Goal: Transaction & Acquisition: Book appointment/travel/reservation

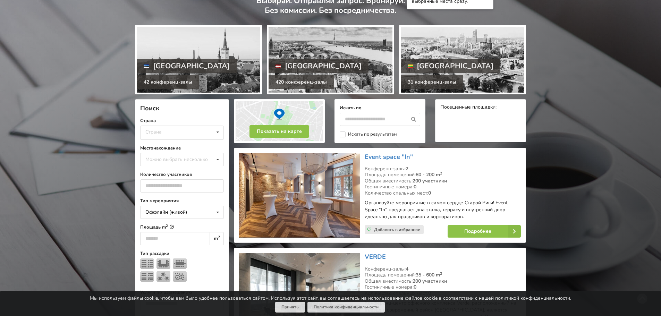
scroll to position [104, 0]
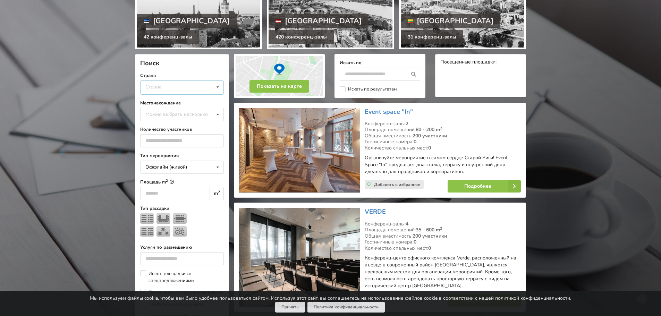
click at [194, 89] on div "Страна Латвия Литва Эстония" at bounding box center [182, 87] width 84 height 14
click at [184, 100] on div "Латвия" at bounding box center [182, 100] width 83 height 13
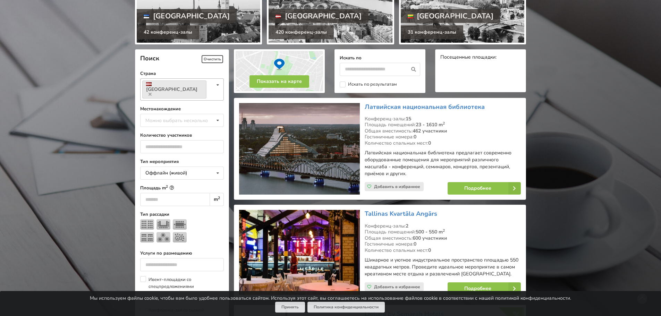
scroll to position [121, 0]
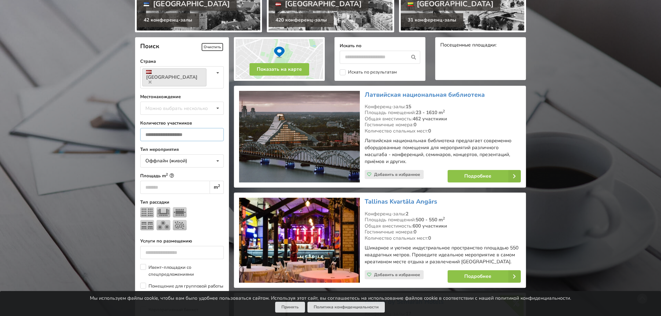
click at [194, 128] on input "number" at bounding box center [182, 134] width 84 height 13
click at [215, 128] on input "*" at bounding box center [182, 134] width 84 height 13
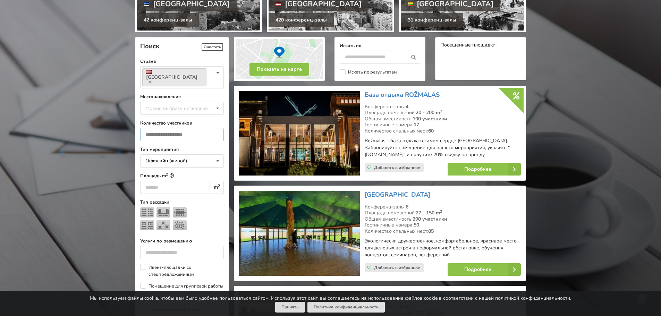
scroll to position [156, 0]
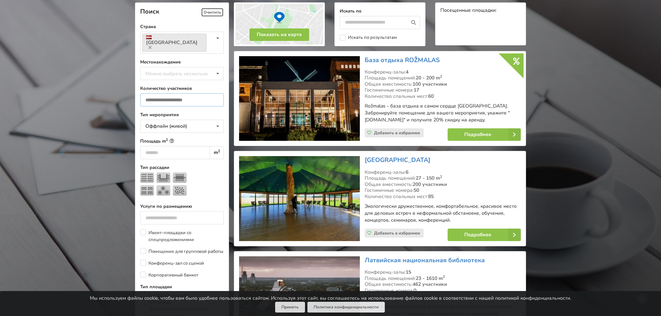
click at [175, 93] on input "*" at bounding box center [182, 99] width 84 height 13
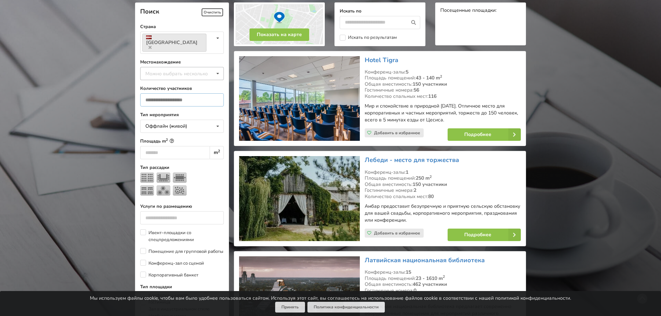
type input "***"
click at [180, 69] on div "Можно выбрать несколько" at bounding box center [184, 73] width 80 height 8
click at [168, 144] on div "Рига" at bounding box center [182, 150] width 83 height 13
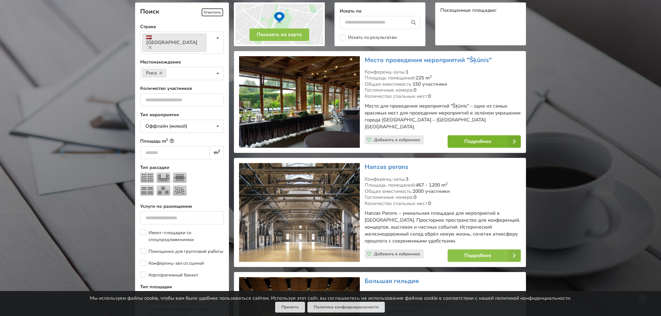
click at [495, 135] on link "Подробнее" at bounding box center [484, 141] width 73 height 12
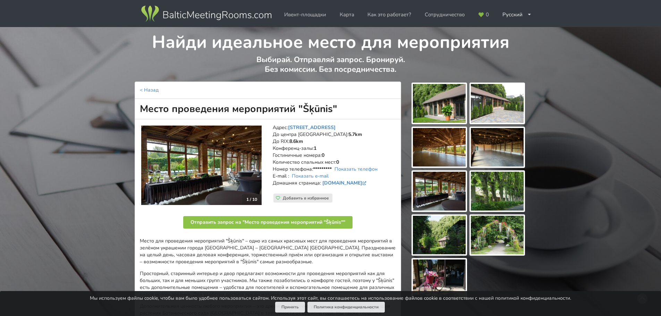
click at [442, 94] on img at bounding box center [439, 103] width 53 height 39
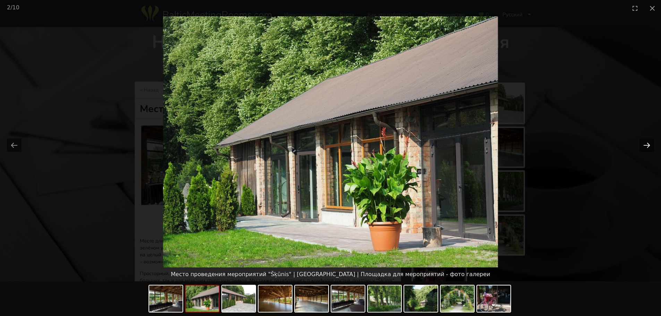
click at [644, 142] on button "Next slide" at bounding box center [646, 145] width 15 height 14
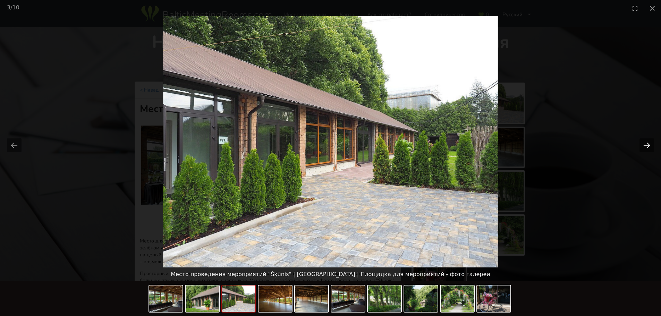
click at [644, 142] on button "Next slide" at bounding box center [646, 145] width 15 height 14
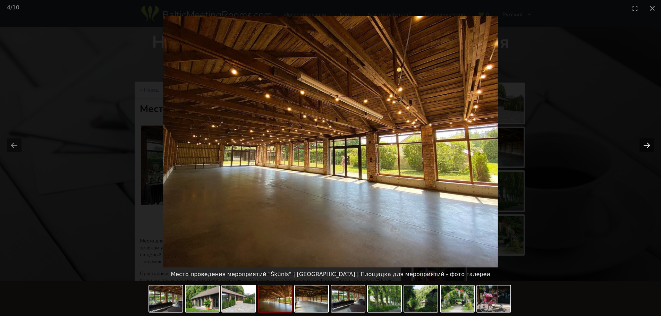
click at [644, 142] on button "Next slide" at bounding box center [646, 145] width 15 height 14
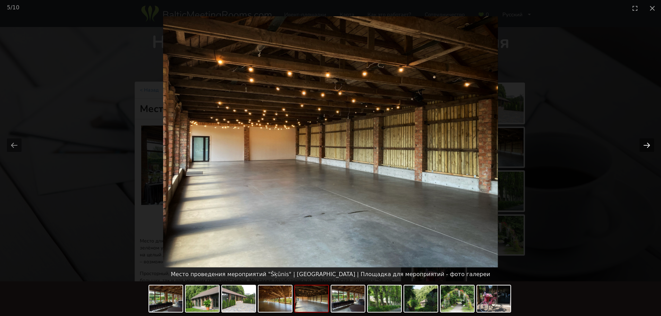
click at [644, 143] on button "Next slide" at bounding box center [646, 145] width 15 height 14
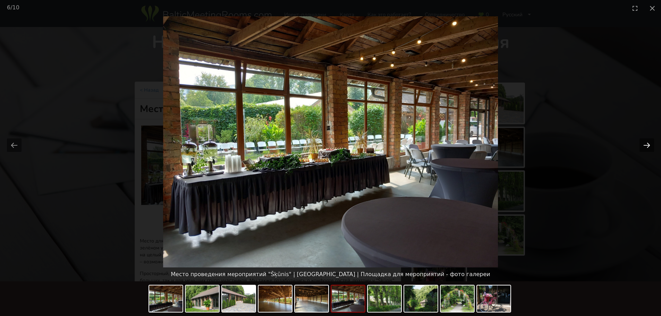
click at [644, 143] on button "Next slide" at bounding box center [646, 145] width 15 height 14
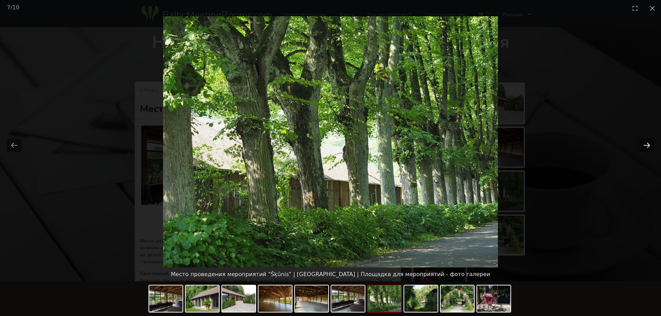
click at [644, 143] on button "Next slide" at bounding box center [646, 145] width 15 height 14
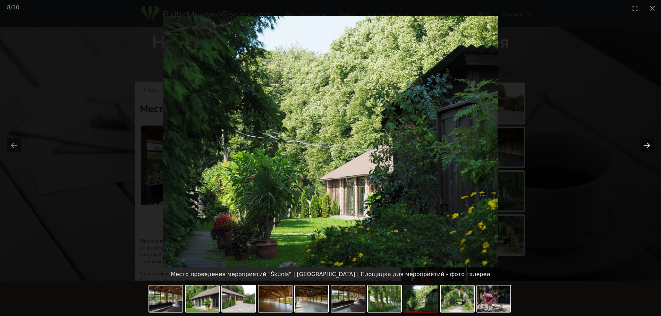
click at [644, 143] on button "Next slide" at bounding box center [646, 145] width 15 height 14
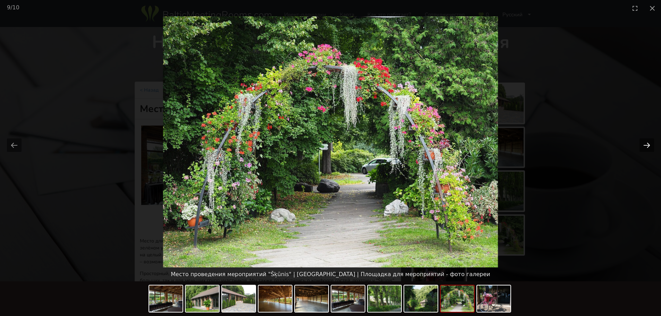
click at [644, 143] on button "Next slide" at bounding box center [646, 145] width 15 height 14
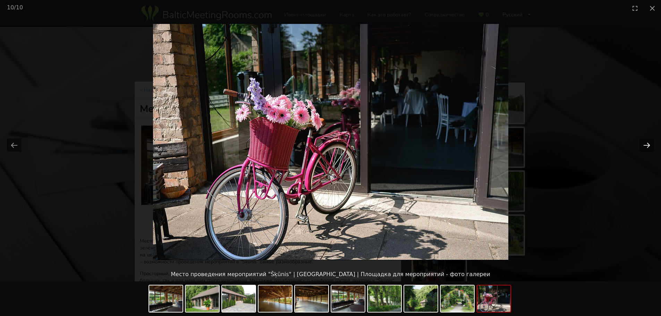
click at [644, 143] on button "Next slide" at bounding box center [646, 145] width 15 height 14
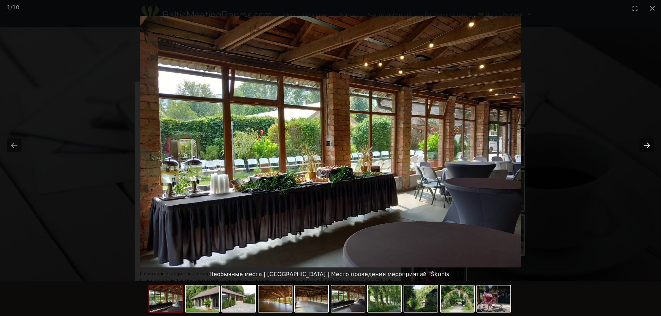
click at [644, 143] on button "Next slide" at bounding box center [646, 145] width 15 height 14
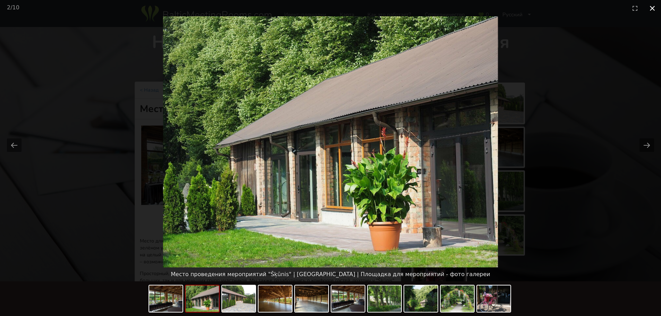
click at [651, 8] on button "Close gallery" at bounding box center [652, 8] width 17 height 16
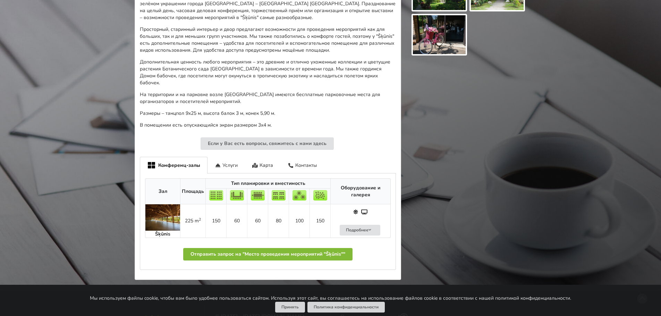
scroll to position [243, 0]
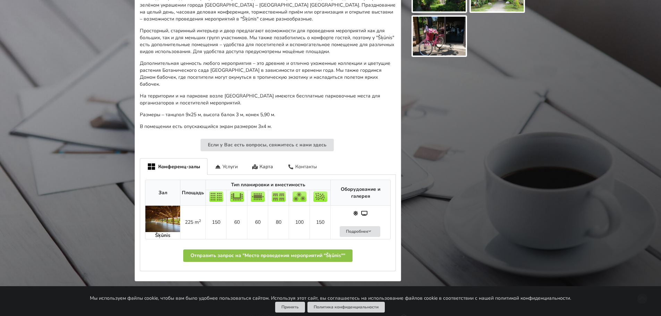
click at [311, 165] on div "Контакты" at bounding box center [302, 166] width 44 height 16
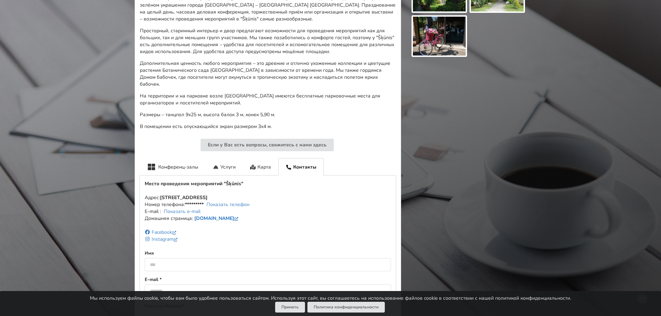
click at [213, 218] on link "www.botanika.lu.lv" at bounding box center [216, 218] width 45 height 7
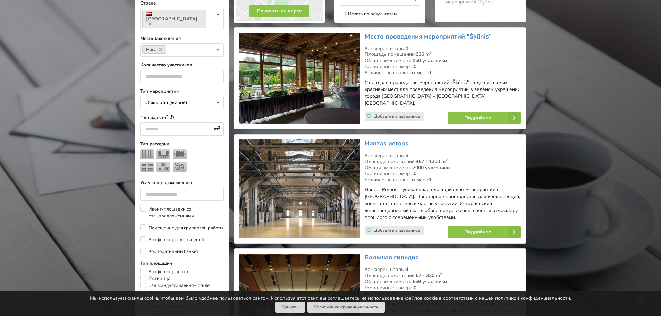
scroll to position [190, 0]
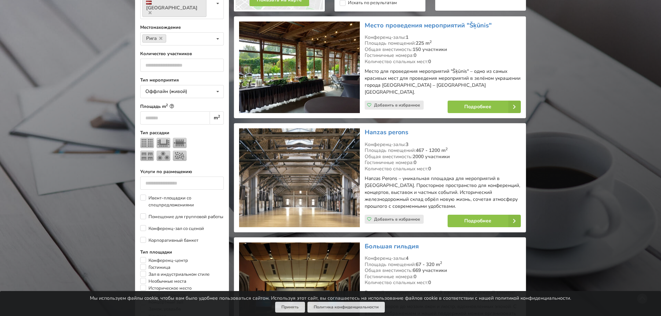
click at [331, 173] on img at bounding box center [299, 177] width 120 height 99
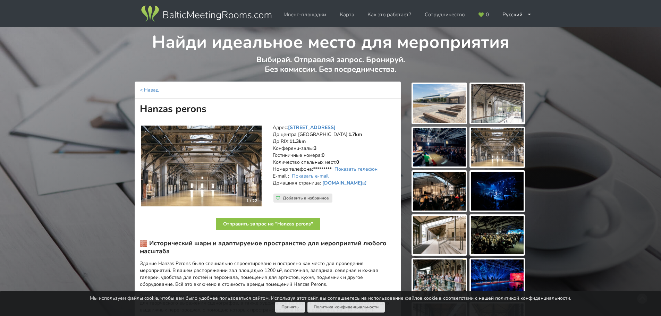
click at [440, 111] on img at bounding box center [439, 103] width 53 height 39
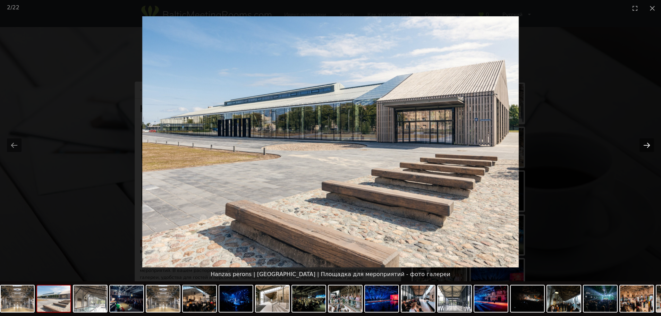
click at [649, 144] on button "Next slide" at bounding box center [646, 145] width 15 height 14
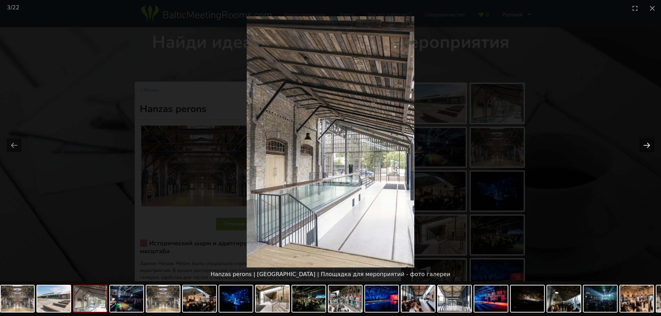
click at [649, 144] on button "Next slide" at bounding box center [646, 145] width 15 height 14
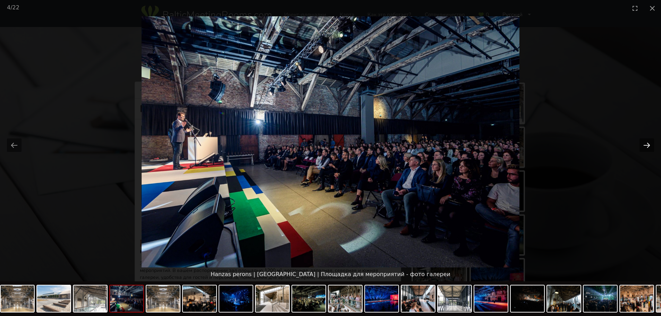
click at [647, 145] on button "Next slide" at bounding box center [646, 145] width 15 height 14
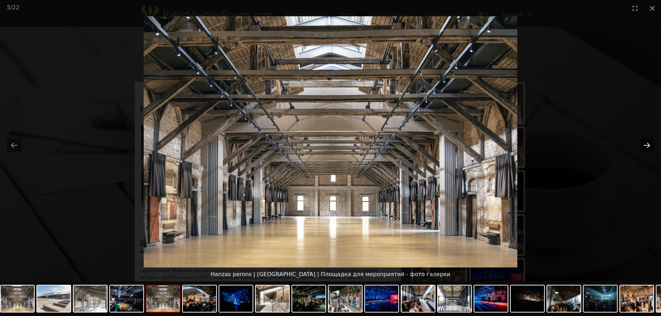
click at [646, 146] on button "Next slide" at bounding box center [646, 145] width 15 height 14
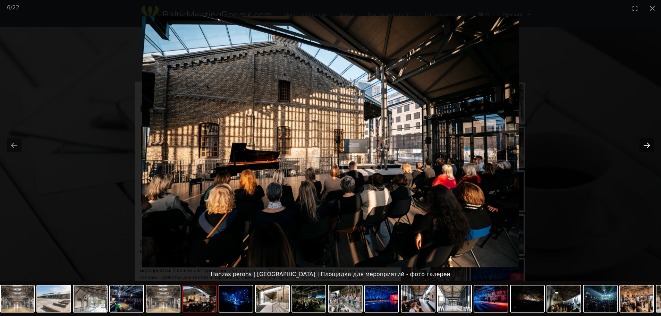
click at [646, 146] on button "Next slide" at bounding box center [646, 145] width 15 height 14
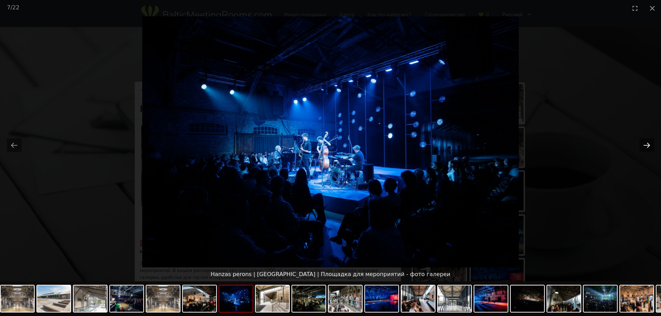
click at [646, 146] on button "Next slide" at bounding box center [646, 145] width 15 height 14
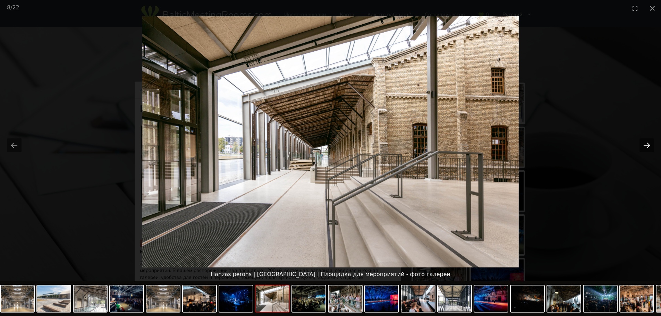
click at [646, 146] on button "Next slide" at bounding box center [646, 145] width 15 height 14
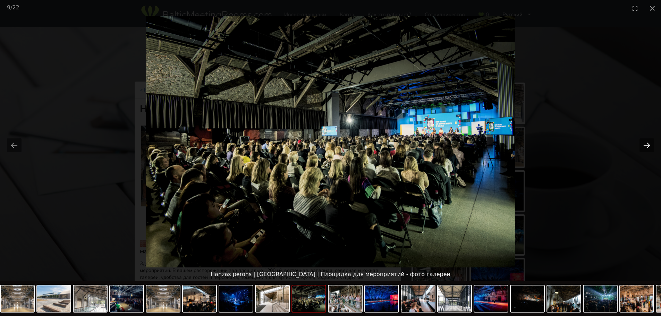
click at [646, 146] on button "Next slide" at bounding box center [646, 145] width 15 height 14
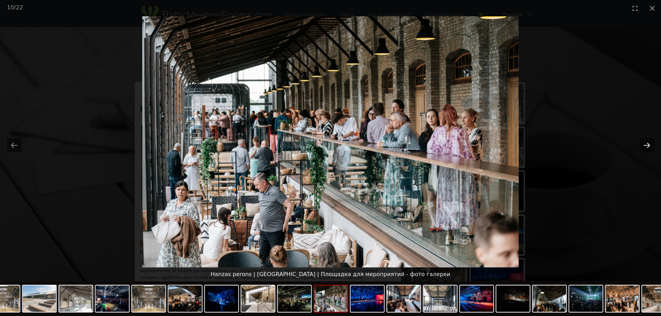
click at [646, 146] on button "Next slide" at bounding box center [646, 145] width 15 height 14
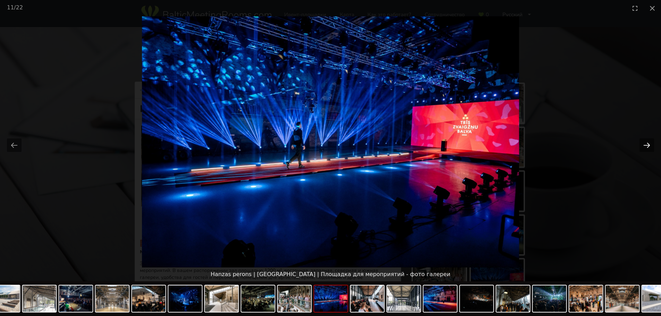
click at [646, 146] on button "Next slide" at bounding box center [646, 145] width 15 height 14
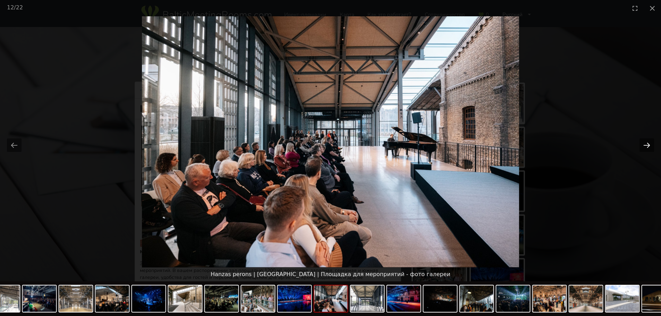
click at [646, 146] on button "Next slide" at bounding box center [646, 145] width 15 height 14
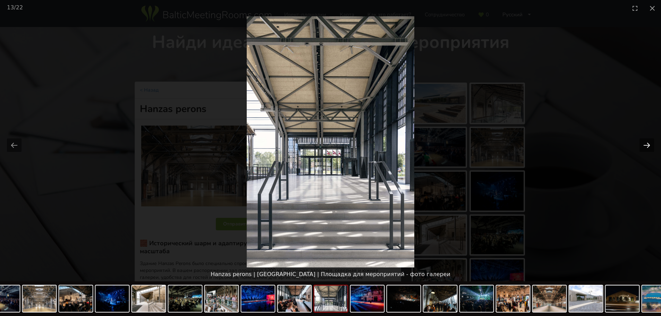
click at [646, 147] on button "Next slide" at bounding box center [646, 145] width 15 height 14
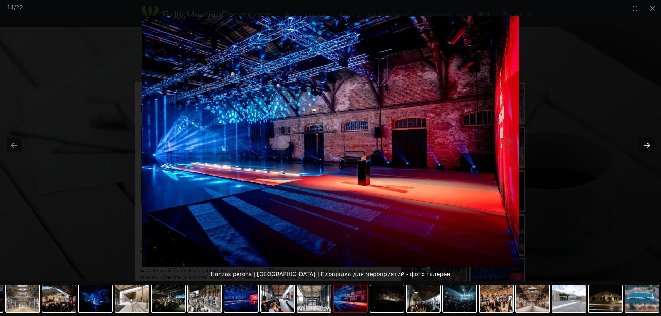
click at [646, 147] on button "Next slide" at bounding box center [646, 145] width 15 height 14
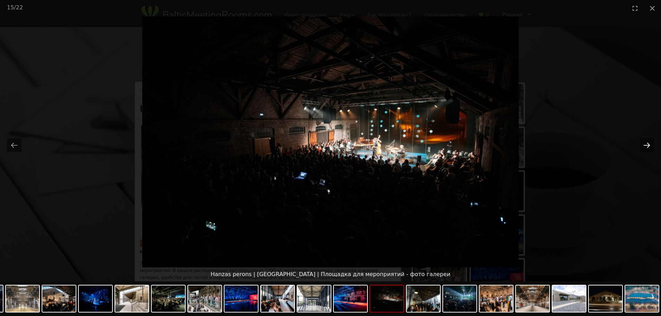
click at [646, 147] on button "Next slide" at bounding box center [646, 145] width 15 height 14
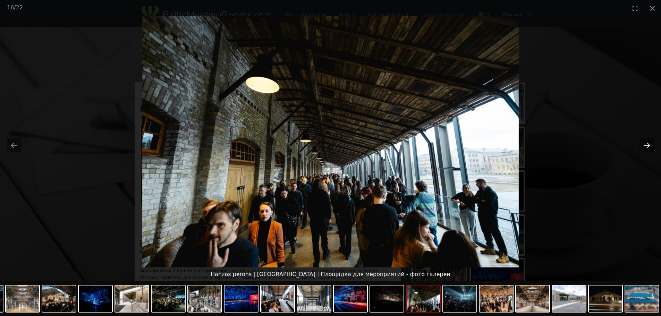
click at [646, 147] on button "Next slide" at bounding box center [646, 145] width 15 height 14
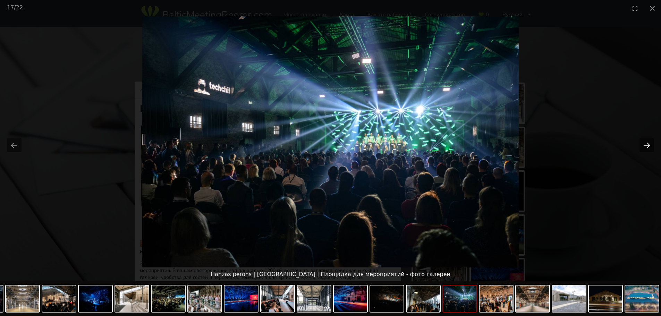
click at [646, 147] on button "Next slide" at bounding box center [646, 145] width 15 height 14
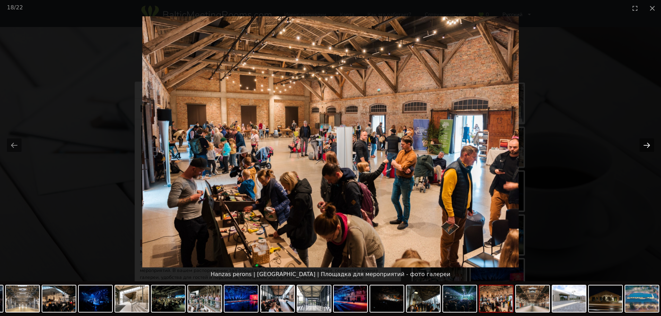
click at [646, 147] on button "Next slide" at bounding box center [646, 145] width 15 height 14
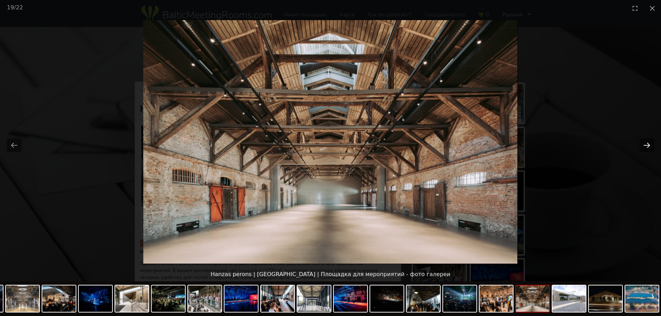
click at [646, 147] on button "Next slide" at bounding box center [646, 145] width 15 height 14
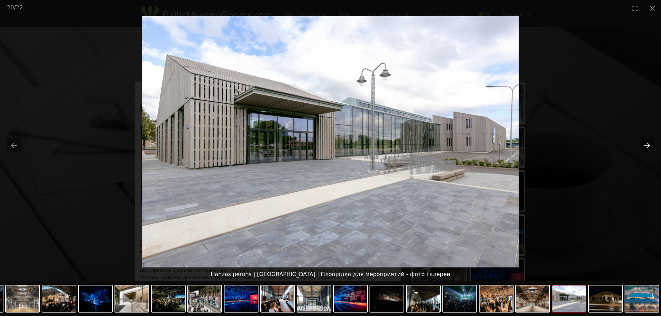
click at [646, 147] on button "Next slide" at bounding box center [646, 145] width 15 height 14
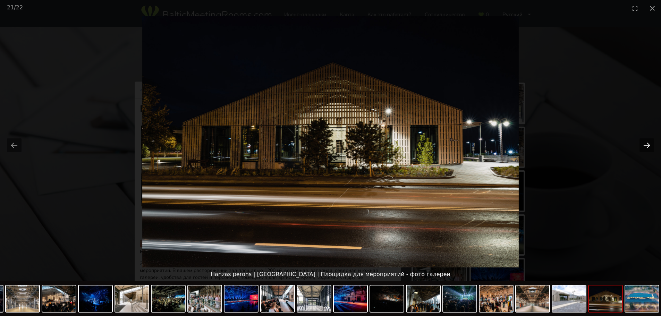
click at [646, 147] on button "Next slide" at bounding box center [646, 145] width 15 height 14
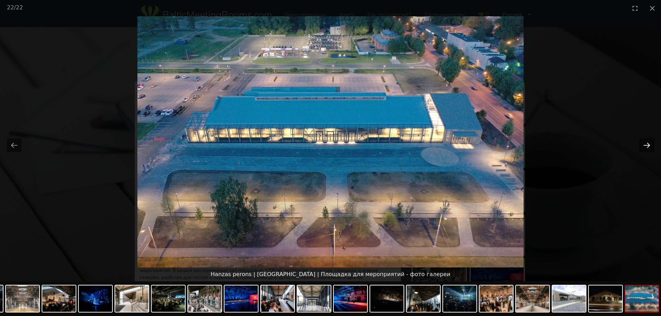
click at [646, 147] on button "Next slide" at bounding box center [646, 145] width 15 height 14
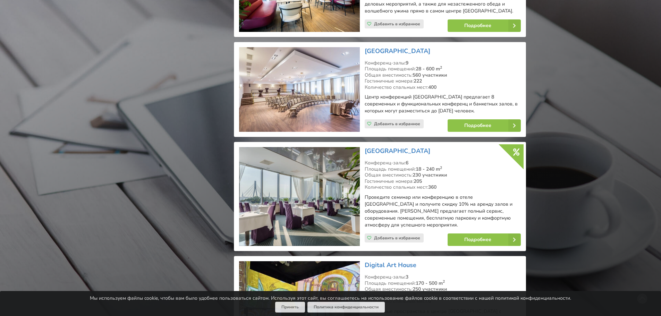
scroll to position [815, 0]
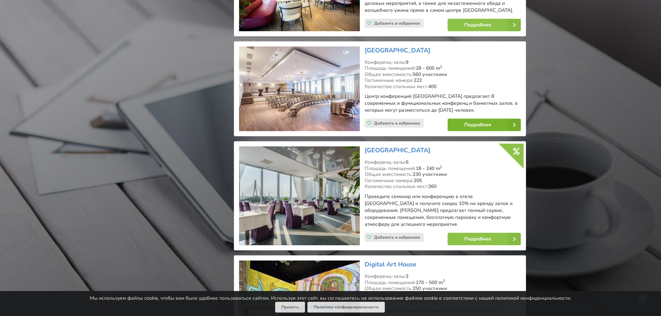
click at [485, 119] on link "Подробнее" at bounding box center [484, 125] width 73 height 12
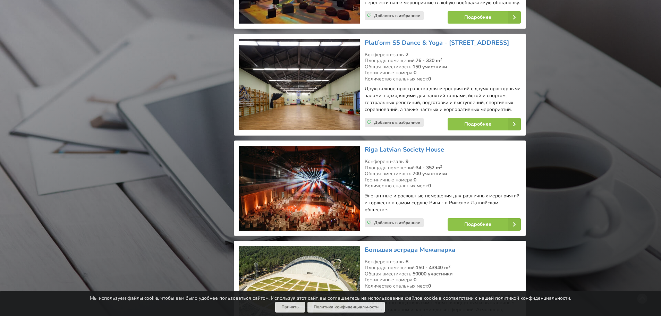
scroll to position [1162, 0]
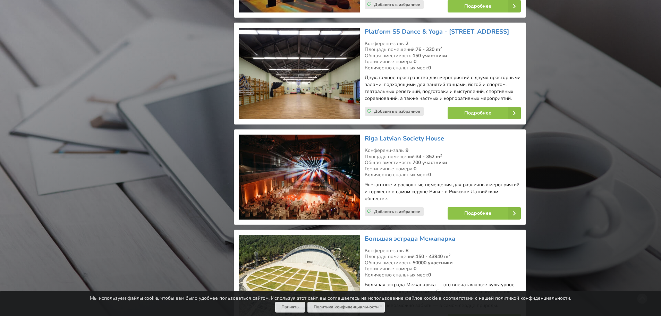
click at [338, 180] on img at bounding box center [299, 177] width 120 height 85
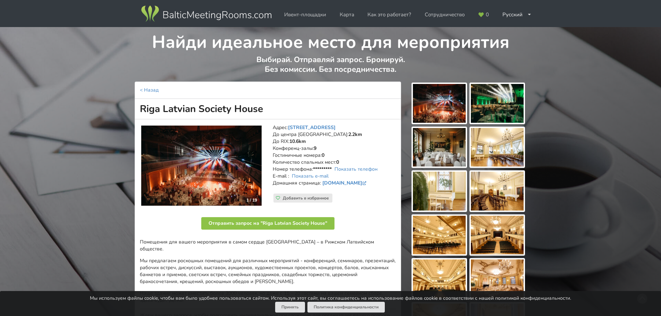
click at [433, 111] on img at bounding box center [439, 103] width 53 height 39
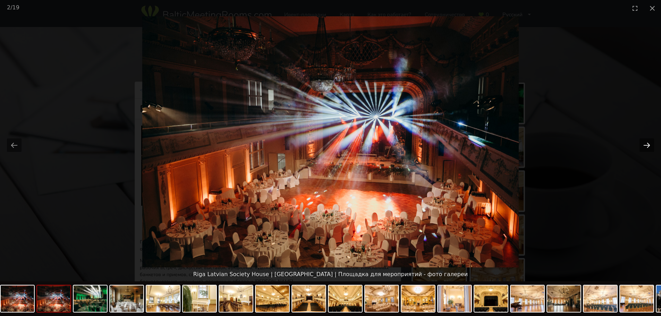
click at [647, 145] on button "Next slide" at bounding box center [646, 145] width 15 height 14
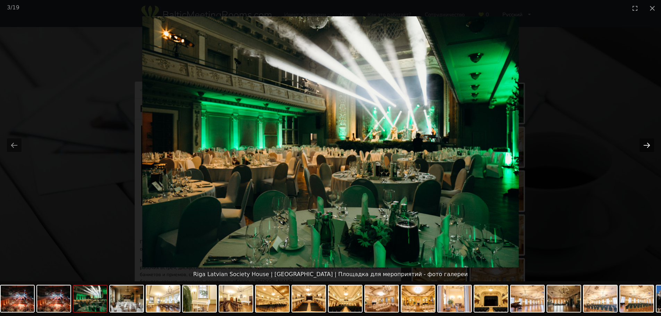
click at [647, 145] on button "Next slide" at bounding box center [646, 145] width 15 height 14
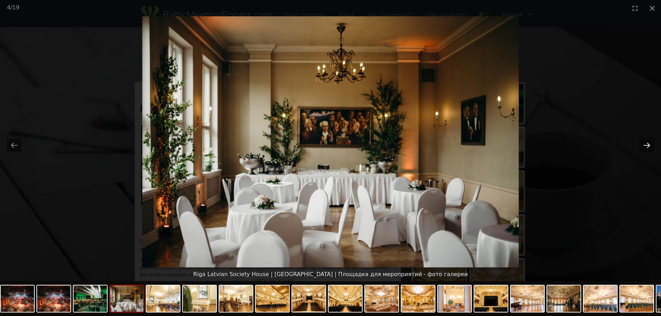
click at [647, 145] on button "Next slide" at bounding box center [646, 145] width 15 height 14
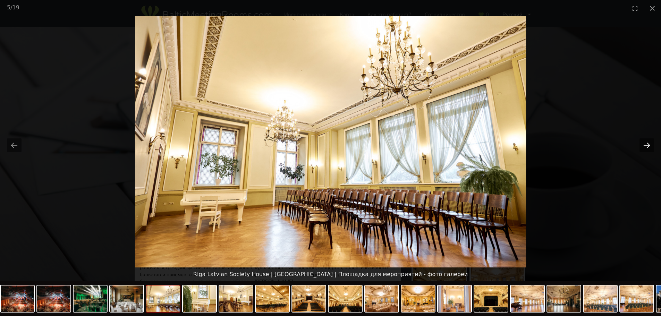
click at [647, 145] on button "Next slide" at bounding box center [646, 145] width 15 height 14
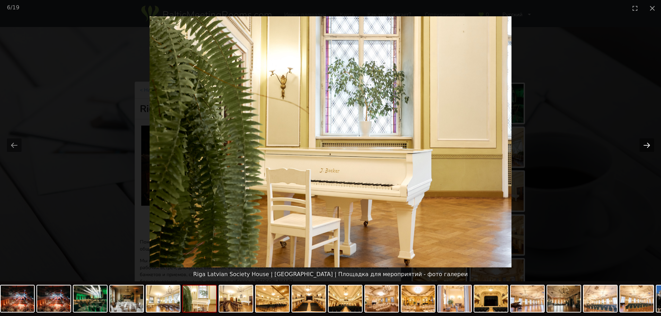
click at [646, 145] on button "Next slide" at bounding box center [646, 145] width 15 height 14
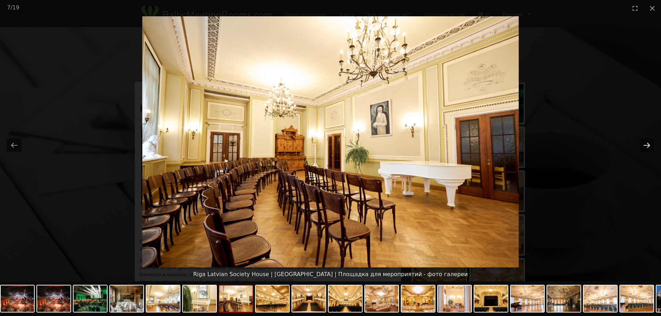
click at [646, 145] on button "Next slide" at bounding box center [646, 145] width 15 height 14
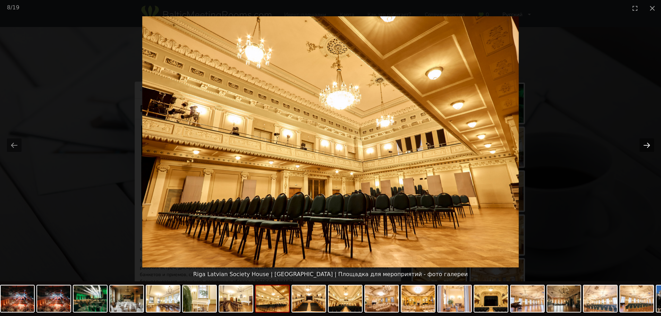
click at [646, 145] on button "Next slide" at bounding box center [646, 145] width 15 height 14
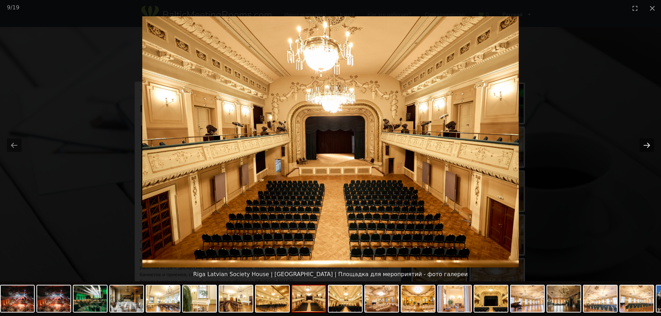
click at [646, 145] on button "Next slide" at bounding box center [646, 145] width 15 height 14
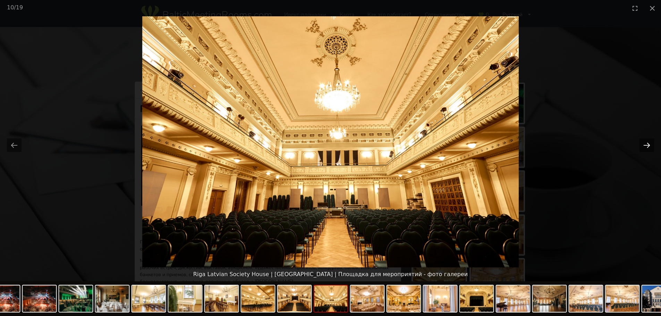
click at [646, 145] on button "Next slide" at bounding box center [646, 145] width 15 height 14
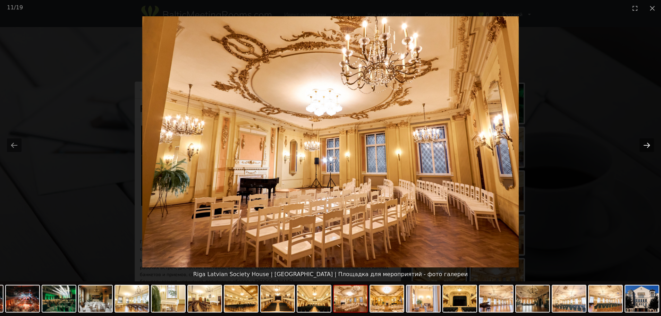
click at [646, 145] on button "Next slide" at bounding box center [646, 145] width 15 height 14
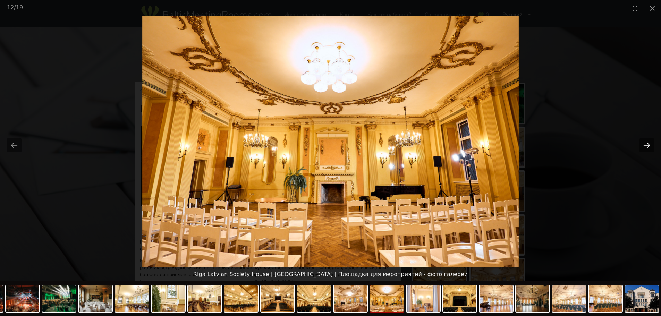
click at [646, 145] on button "Next slide" at bounding box center [646, 145] width 15 height 14
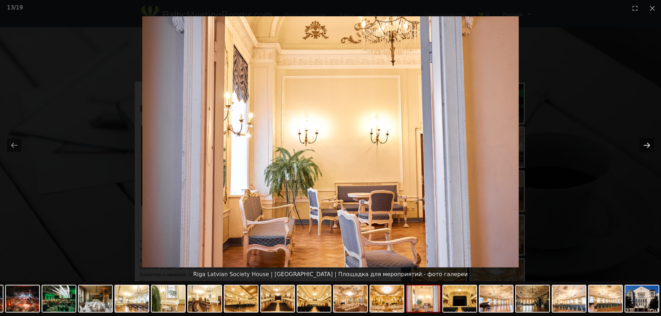
click at [646, 145] on button "Next slide" at bounding box center [646, 145] width 15 height 14
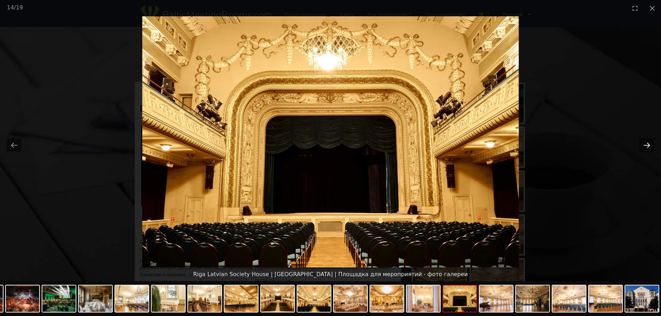
click at [646, 145] on button "Next slide" at bounding box center [646, 145] width 15 height 14
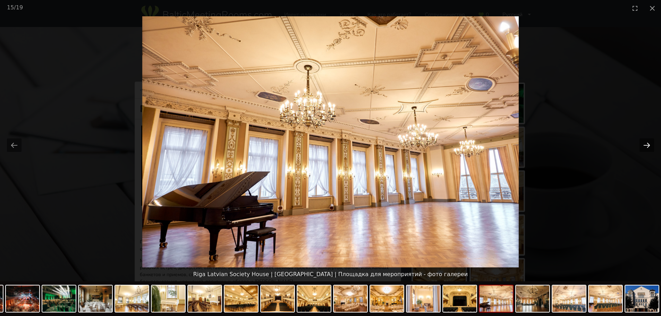
click at [646, 145] on button "Next slide" at bounding box center [646, 145] width 15 height 14
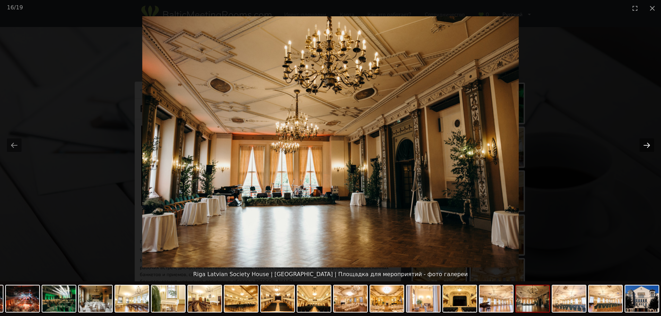
click at [646, 145] on button "Next slide" at bounding box center [646, 145] width 15 height 14
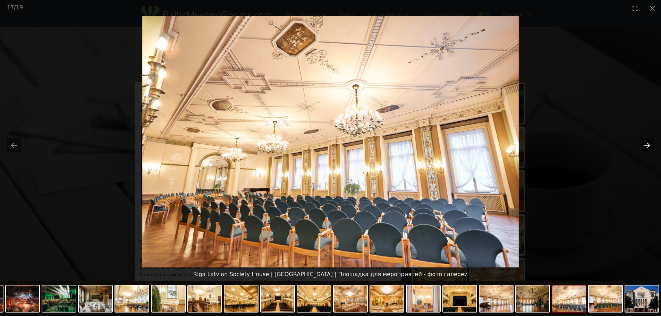
click at [646, 145] on button "Next slide" at bounding box center [646, 145] width 15 height 14
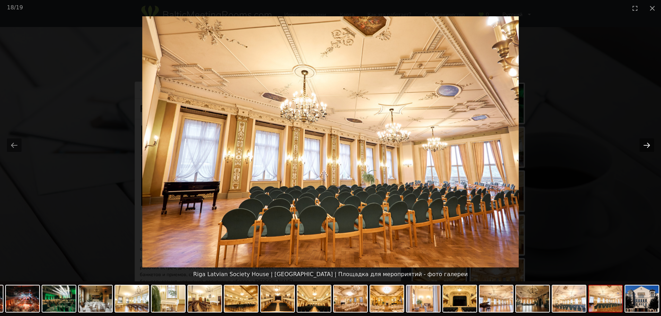
click at [646, 145] on button "Next slide" at bounding box center [646, 145] width 15 height 14
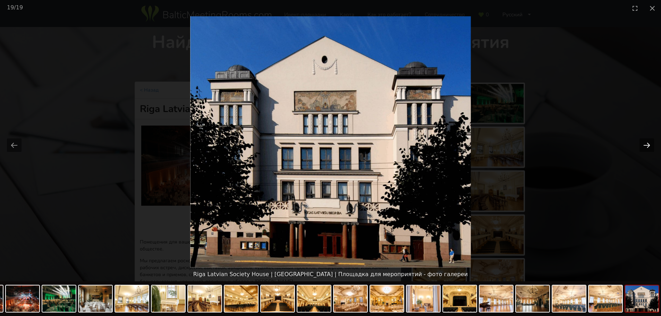
click at [646, 145] on button "Next slide" at bounding box center [646, 145] width 15 height 14
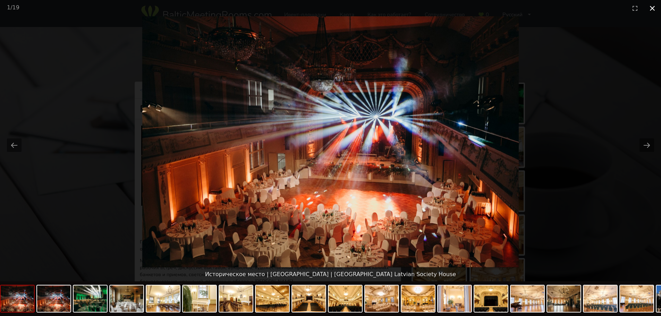
click at [654, 6] on button "Close gallery" at bounding box center [652, 8] width 17 height 16
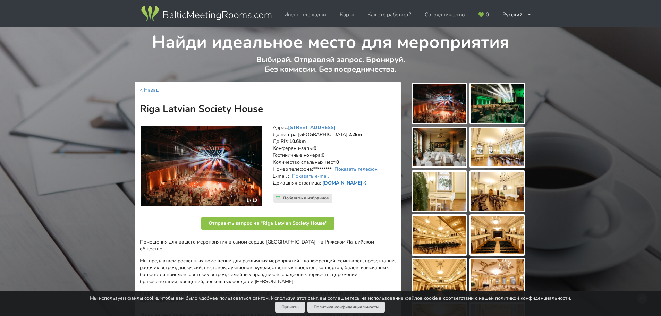
click at [346, 180] on link "[DOMAIN_NAME]" at bounding box center [344, 183] width 45 height 7
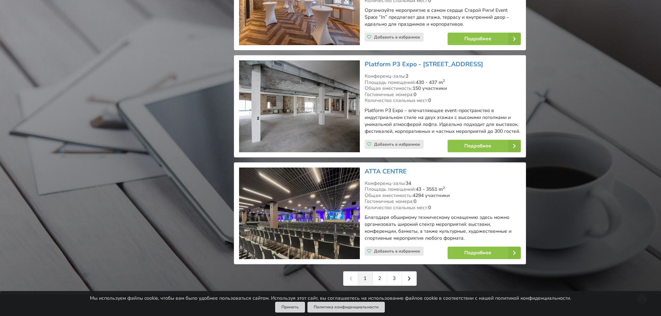
scroll to position [1578, 0]
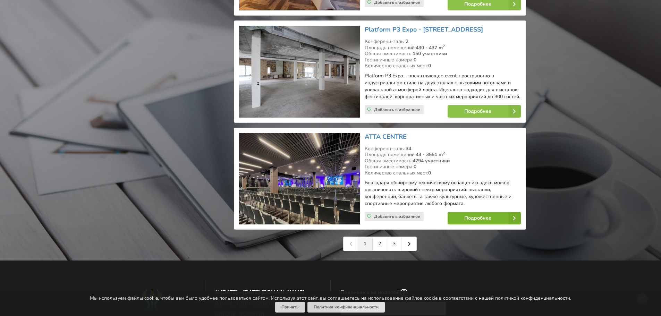
click at [467, 212] on link "Подробнее" at bounding box center [484, 218] width 73 height 12
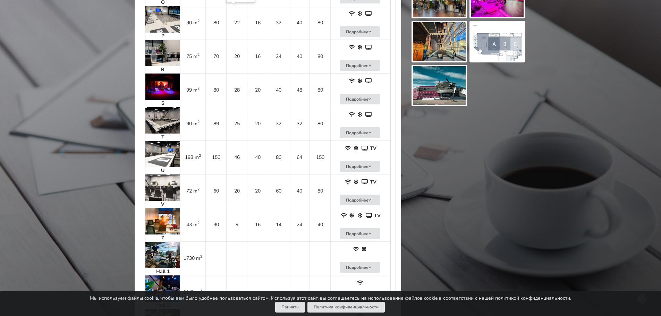
scroll to position [1145, 0]
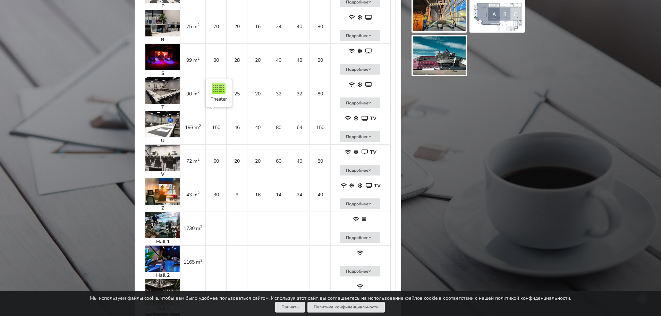
click at [214, 133] on td "150" at bounding box center [215, 128] width 21 height 34
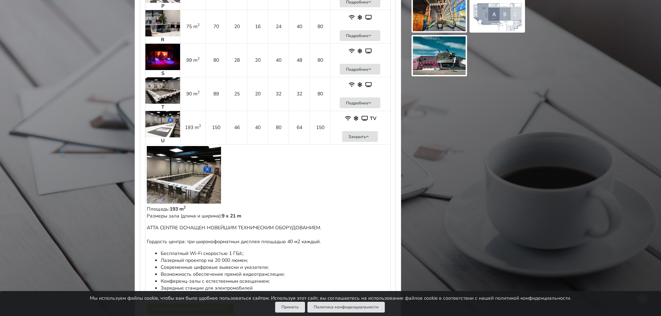
scroll to position [1076, 0]
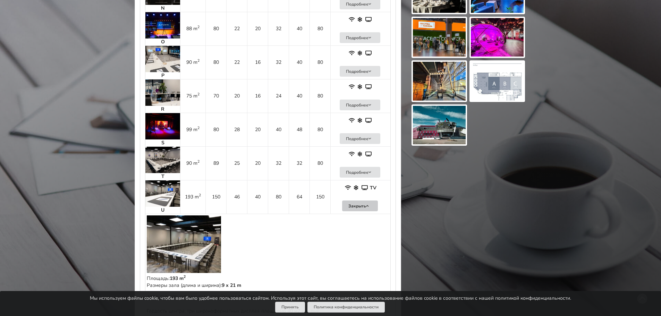
click at [363, 207] on button "Закрыть" at bounding box center [360, 206] width 36 height 11
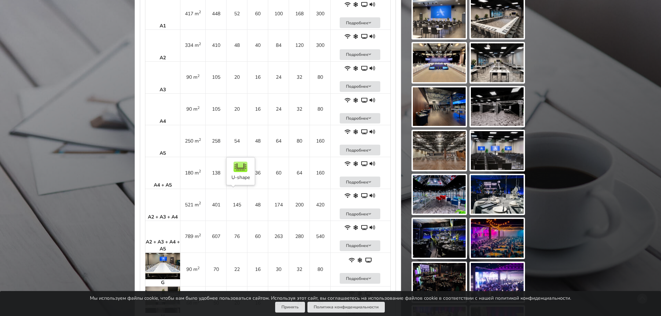
scroll to position [555, 0]
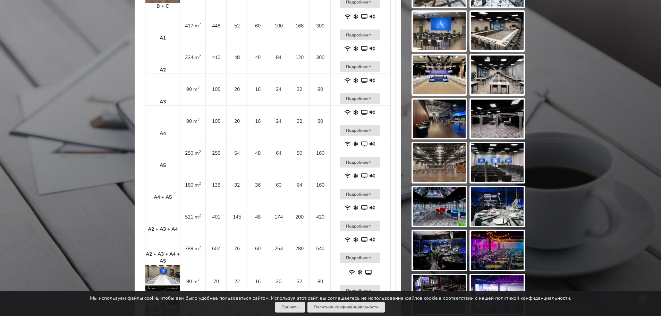
click at [164, 148] on td "A5" at bounding box center [162, 153] width 35 height 32
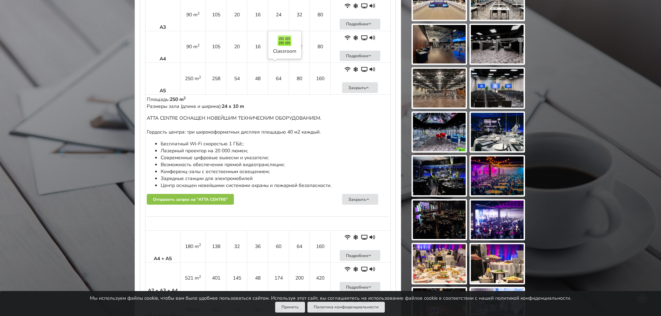
scroll to position [659, 0]
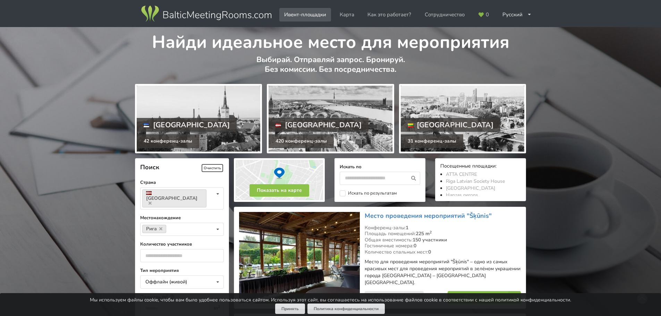
scroll to position [1578, 0]
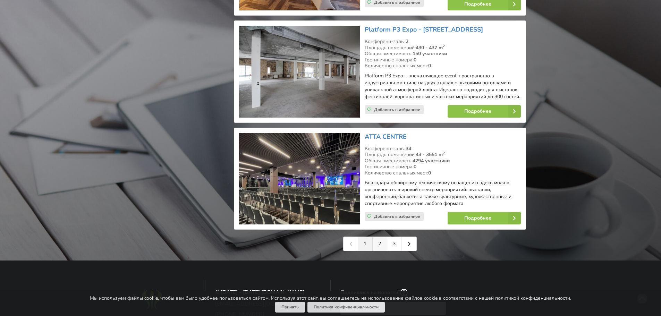
click at [380, 237] on link "2" at bounding box center [380, 244] width 15 height 14
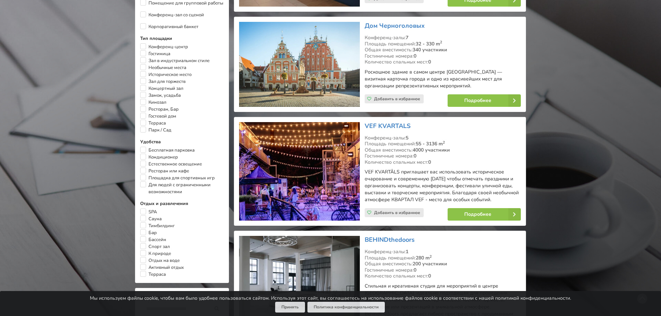
scroll to position [416, 0]
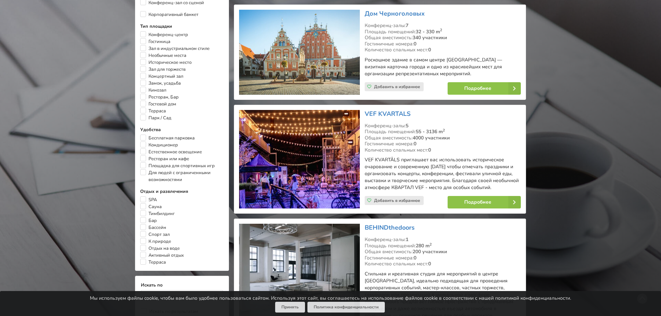
click at [286, 135] on img at bounding box center [299, 159] width 120 height 99
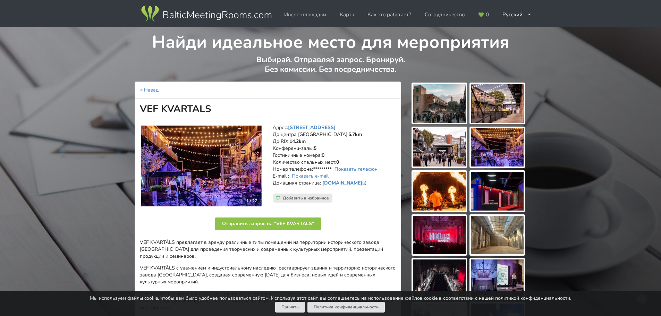
click at [428, 110] on img at bounding box center [439, 103] width 53 height 39
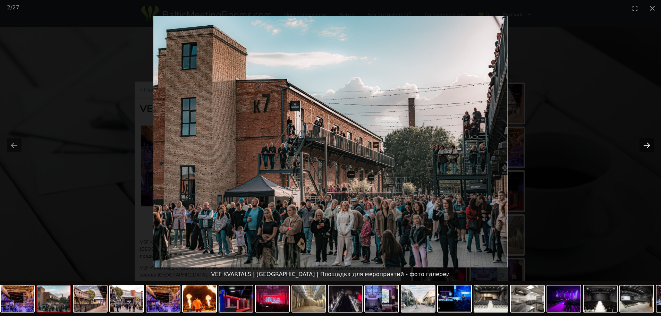
click at [648, 145] on button "Next slide" at bounding box center [646, 145] width 15 height 14
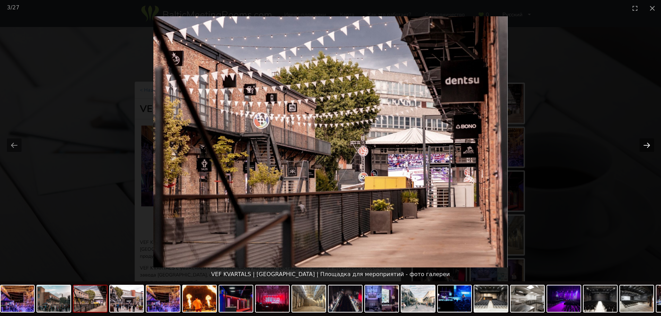
click at [648, 145] on button "Next slide" at bounding box center [646, 145] width 15 height 14
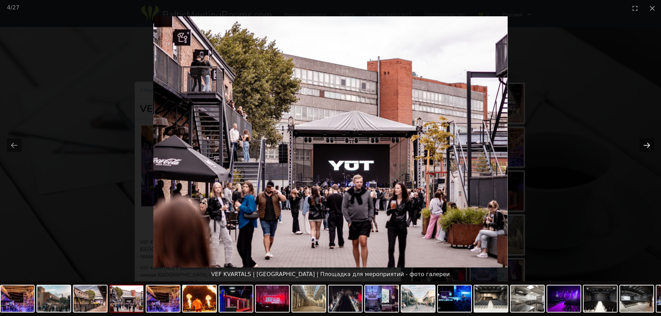
click at [648, 145] on button "Next slide" at bounding box center [646, 145] width 15 height 14
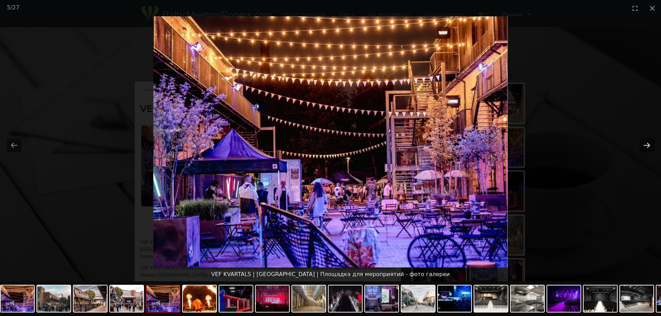
click at [648, 145] on button "Next slide" at bounding box center [646, 145] width 15 height 14
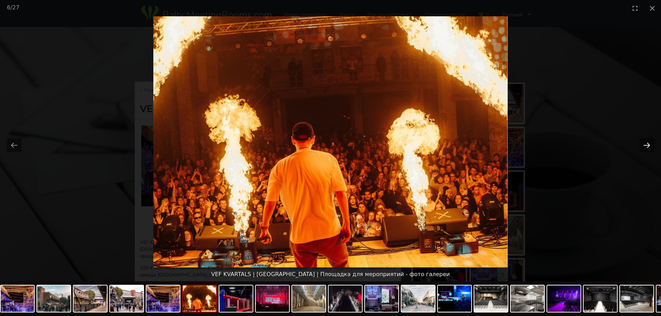
click at [648, 145] on button "Next slide" at bounding box center [646, 145] width 15 height 14
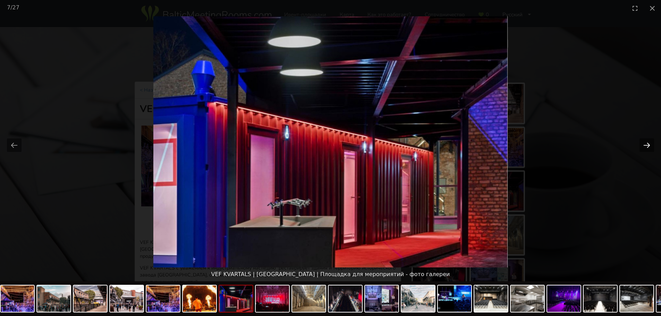
click at [646, 143] on button "Next slide" at bounding box center [646, 145] width 15 height 14
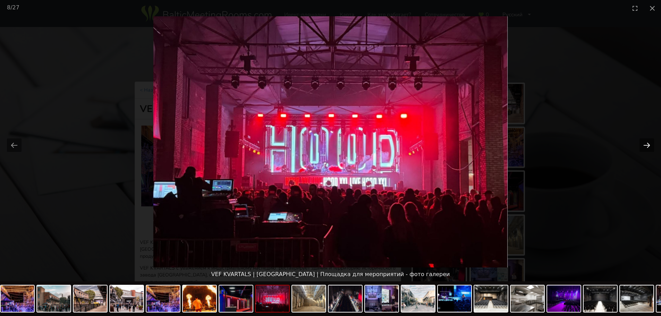
click at [646, 143] on button "Next slide" at bounding box center [646, 145] width 15 height 14
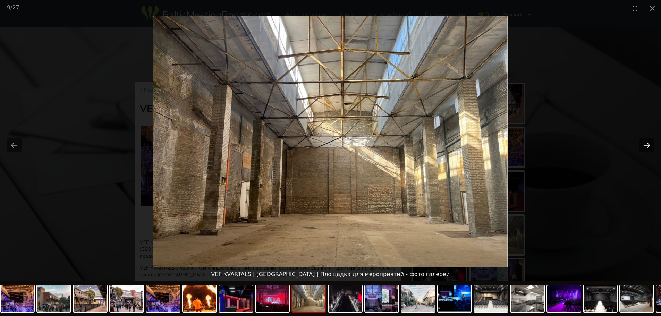
click at [646, 143] on button "Next slide" at bounding box center [646, 145] width 15 height 14
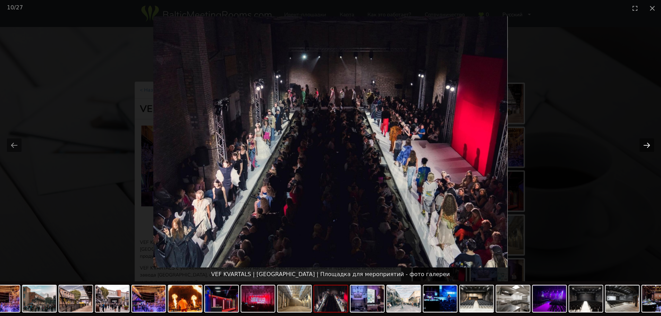
click at [646, 143] on button "Next slide" at bounding box center [646, 145] width 15 height 14
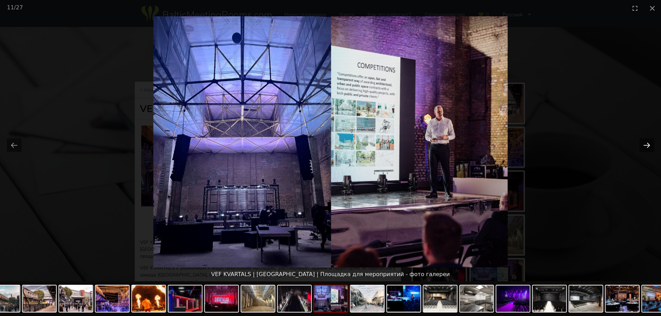
click at [645, 143] on button "Next slide" at bounding box center [646, 145] width 15 height 14
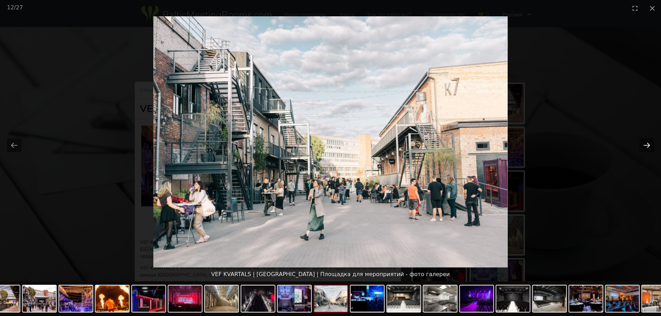
click at [645, 143] on button "Next slide" at bounding box center [646, 145] width 15 height 14
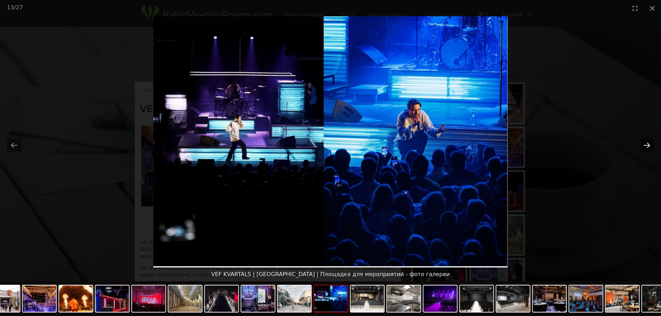
click at [645, 143] on button "Next slide" at bounding box center [646, 145] width 15 height 14
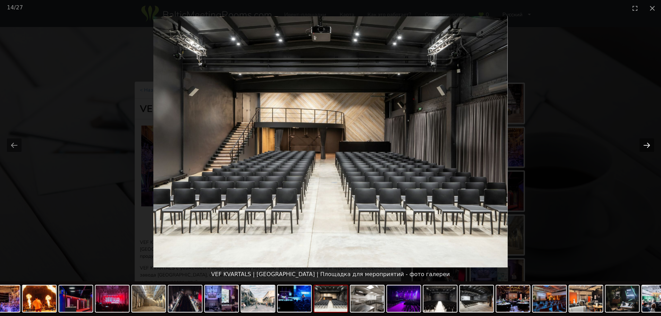
click at [645, 143] on button "Next slide" at bounding box center [646, 145] width 15 height 14
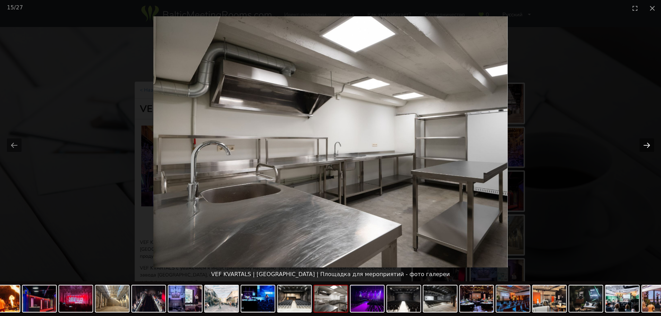
click at [645, 143] on button "Next slide" at bounding box center [646, 145] width 15 height 14
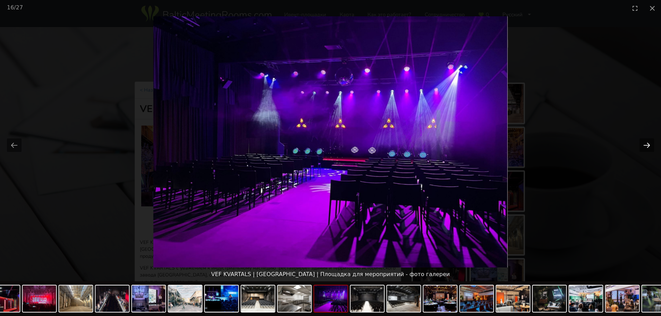
click at [645, 143] on button "Next slide" at bounding box center [646, 145] width 15 height 14
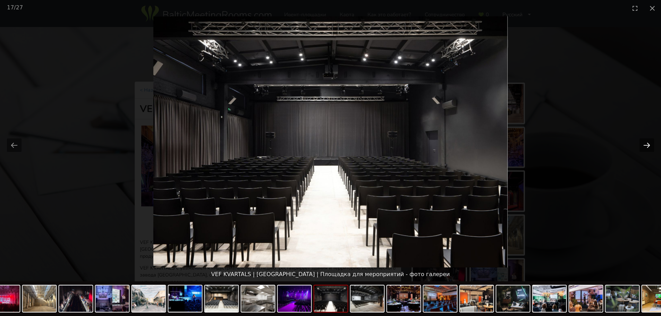
click at [645, 143] on button "Next slide" at bounding box center [646, 145] width 15 height 14
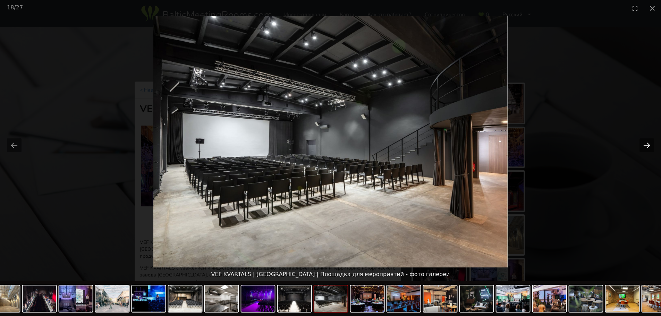
click at [645, 143] on button "Next slide" at bounding box center [646, 145] width 15 height 14
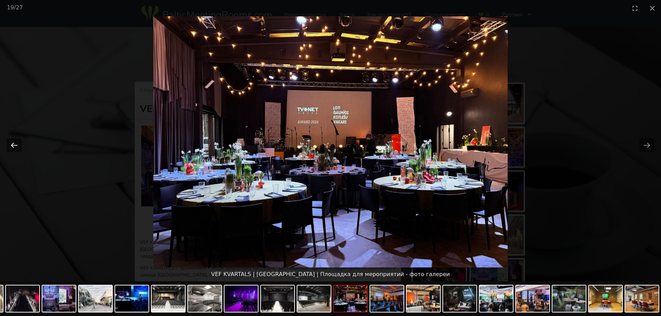
click at [17, 144] on button "Previous slide" at bounding box center [14, 145] width 15 height 14
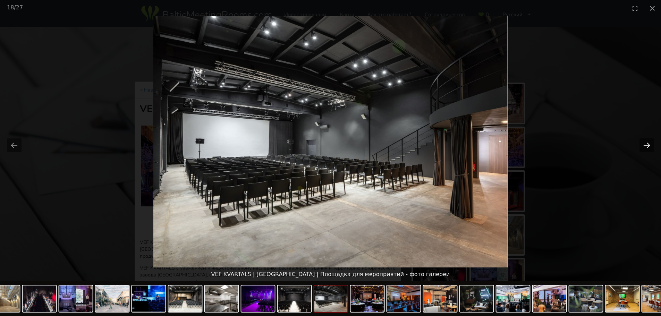
click at [644, 144] on button "Next slide" at bounding box center [646, 145] width 15 height 14
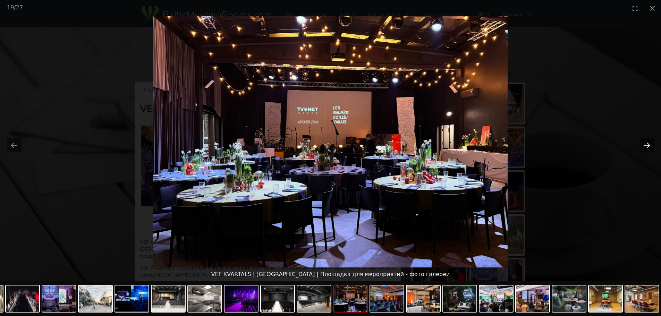
click at [644, 144] on button "Next slide" at bounding box center [646, 145] width 15 height 14
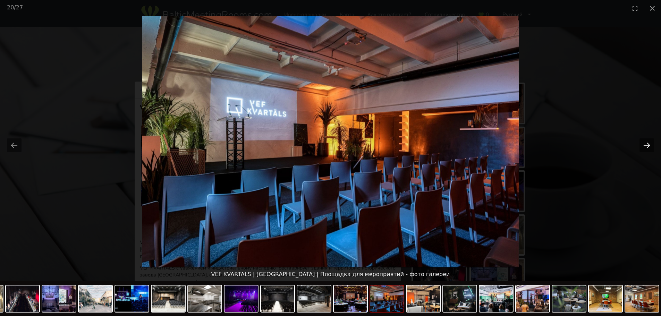
click at [644, 144] on button "Next slide" at bounding box center [646, 145] width 15 height 14
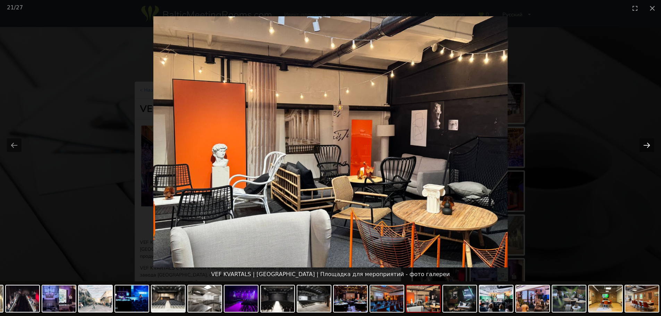
click at [644, 144] on button "Next slide" at bounding box center [646, 145] width 15 height 14
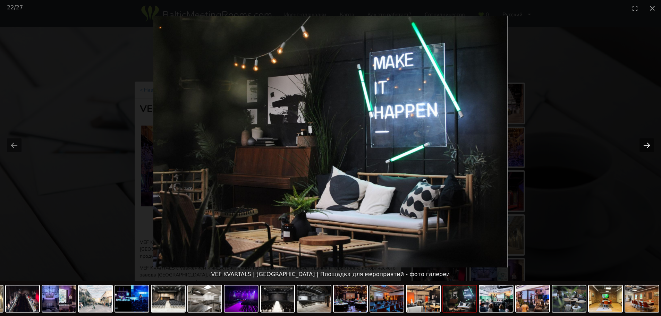
click at [644, 144] on button "Next slide" at bounding box center [646, 145] width 15 height 14
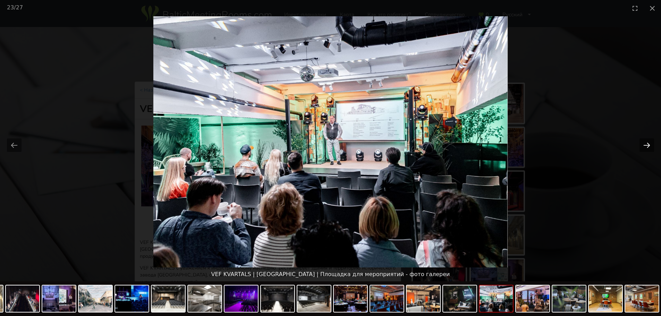
click at [644, 144] on button "Next slide" at bounding box center [646, 145] width 15 height 14
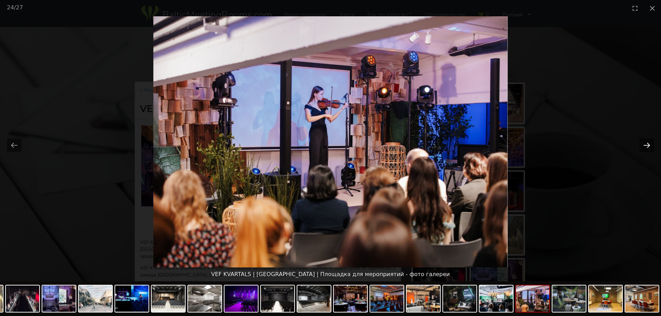
click at [644, 144] on button "Next slide" at bounding box center [646, 145] width 15 height 14
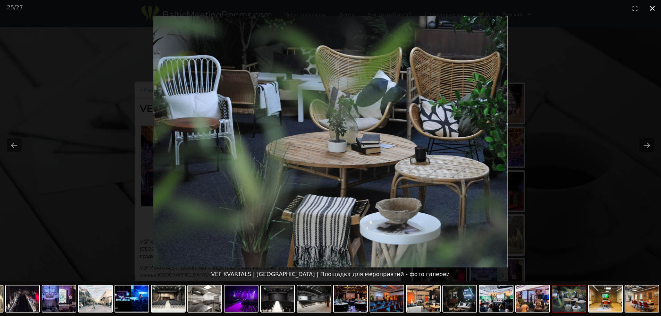
click at [650, 8] on button "Close gallery" at bounding box center [652, 8] width 17 height 16
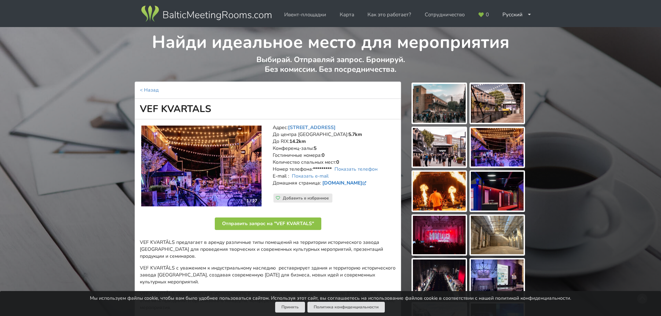
click at [339, 184] on link "vefkvartals.lv" at bounding box center [344, 183] width 45 height 7
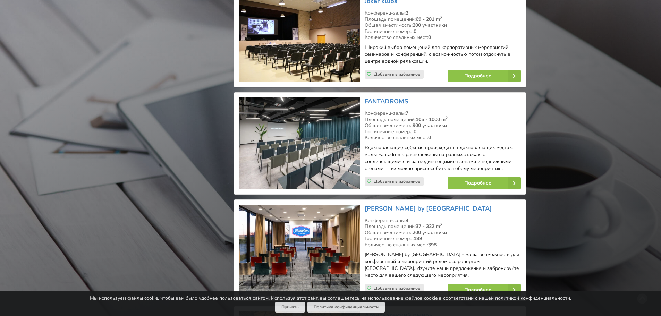
scroll to position [1006, 0]
click at [465, 177] on link "Подробнее" at bounding box center [484, 183] width 73 height 12
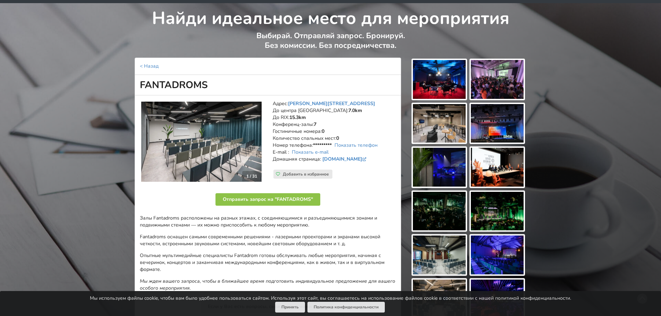
scroll to position [35, 0]
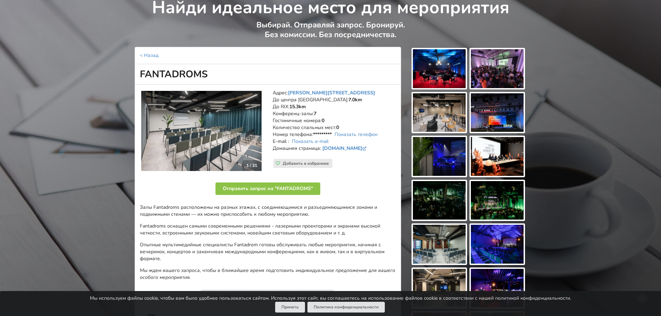
click at [427, 67] on img at bounding box center [439, 68] width 53 height 39
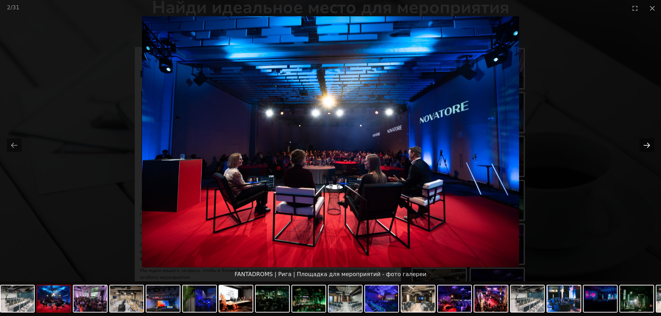
click at [646, 144] on button "Next slide" at bounding box center [646, 145] width 15 height 14
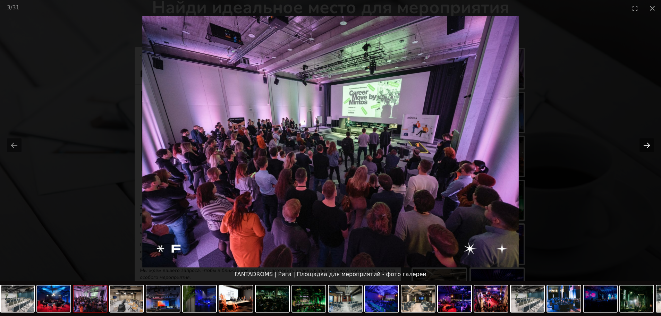
click at [646, 144] on button "Next slide" at bounding box center [646, 145] width 15 height 14
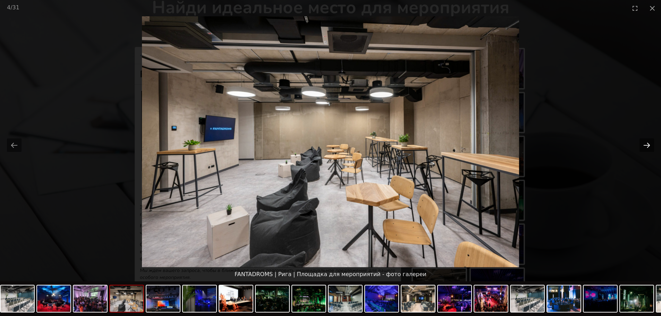
click at [646, 144] on button "Next slide" at bounding box center [646, 145] width 15 height 14
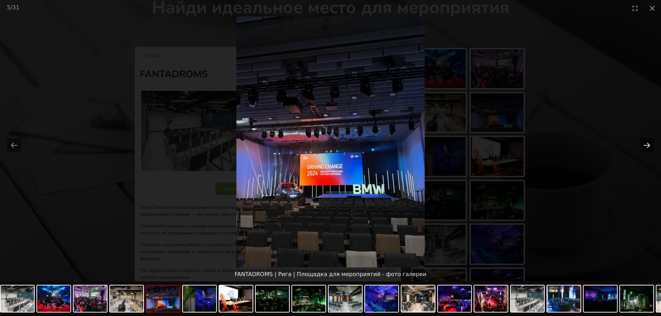
click at [646, 144] on button "Next slide" at bounding box center [646, 145] width 15 height 14
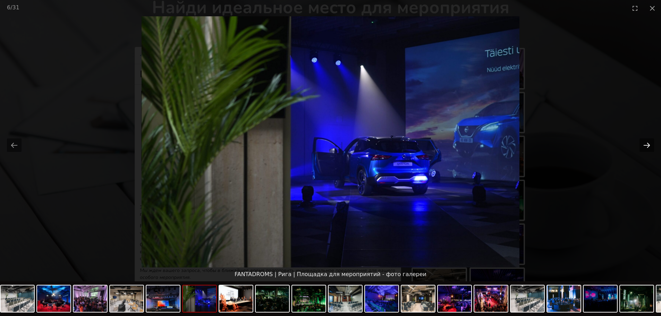
click at [646, 144] on button "Next slide" at bounding box center [646, 145] width 15 height 14
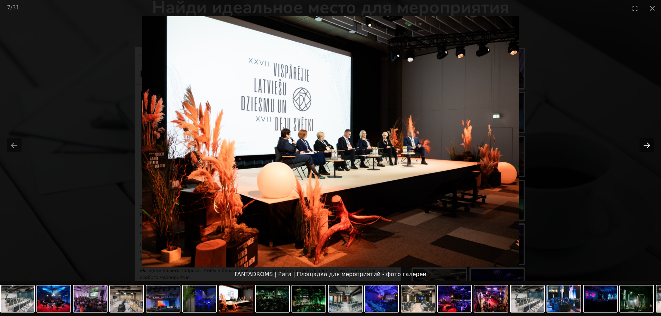
click at [646, 144] on button "Next slide" at bounding box center [646, 145] width 15 height 14
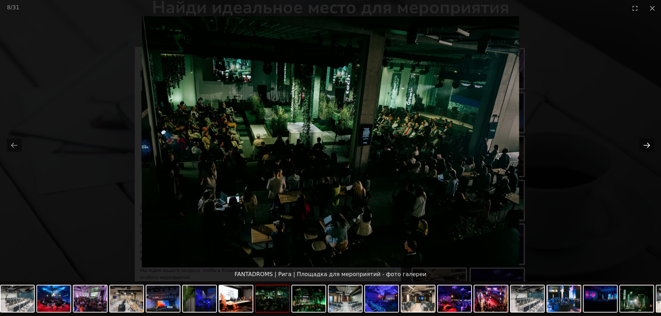
click at [646, 144] on button "Next slide" at bounding box center [646, 145] width 15 height 14
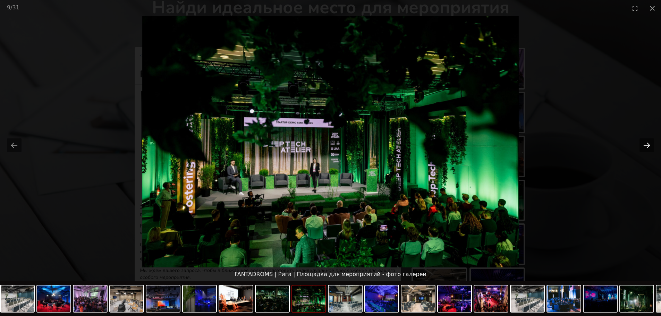
click at [646, 144] on button "Next slide" at bounding box center [646, 145] width 15 height 14
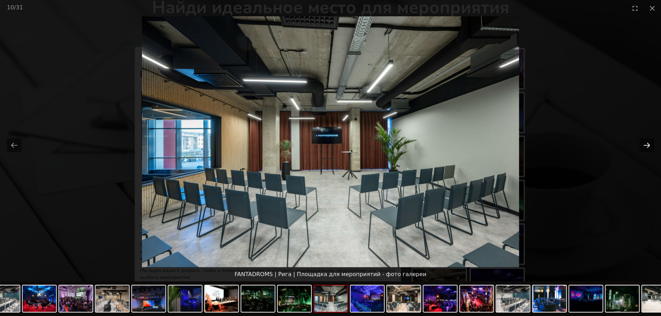
click at [646, 144] on button "Next slide" at bounding box center [646, 145] width 15 height 14
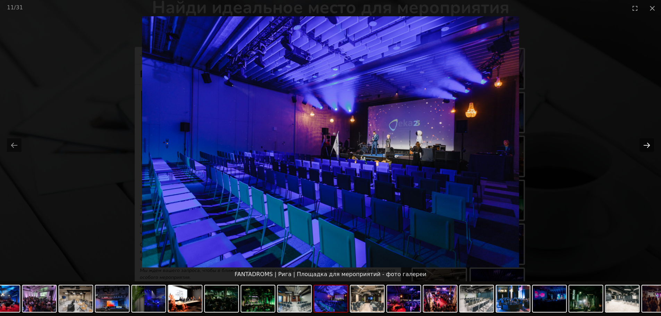
click at [646, 144] on button "Next slide" at bounding box center [646, 145] width 15 height 14
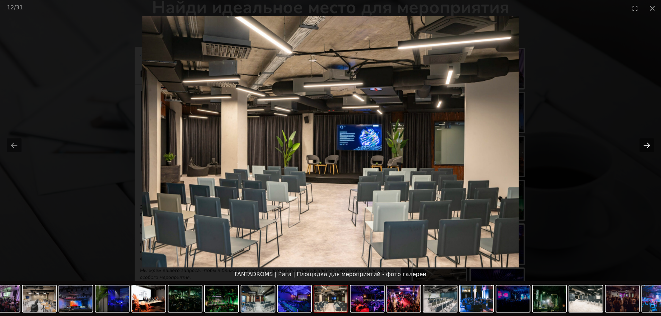
click at [646, 144] on button "Next slide" at bounding box center [646, 145] width 15 height 14
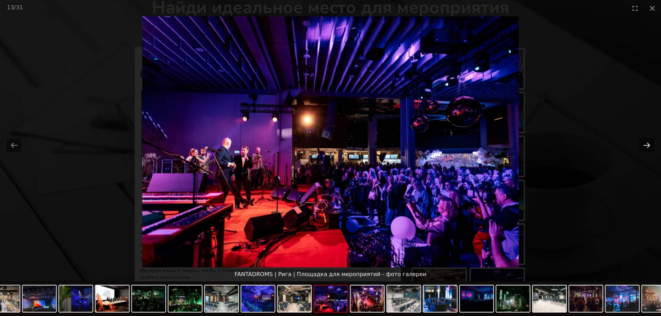
click at [646, 144] on button "Next slide" at bounding box center [646, 145] width 15 height 14
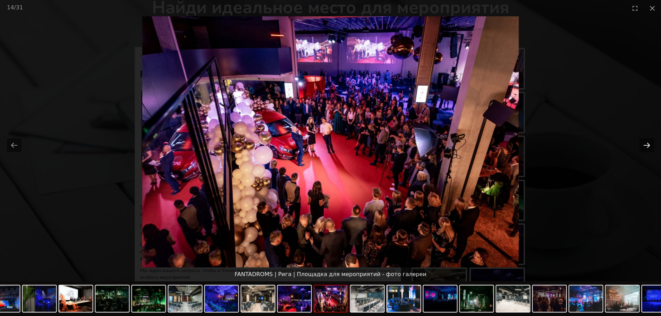
click at [646, 144] on button "Next slide" at bounding box center [646, 145] width 15 height 14
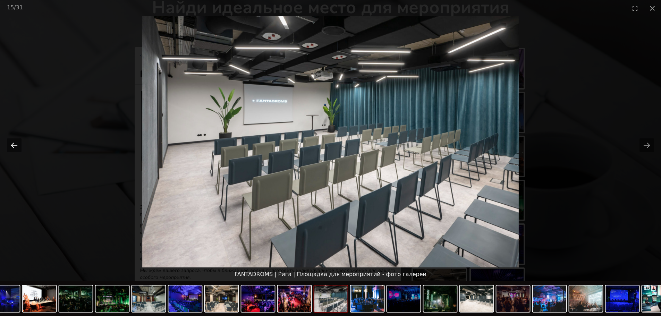
click at [17, 144] on button "Previous slide" at bounding box center [14, 145] width 15 height 14
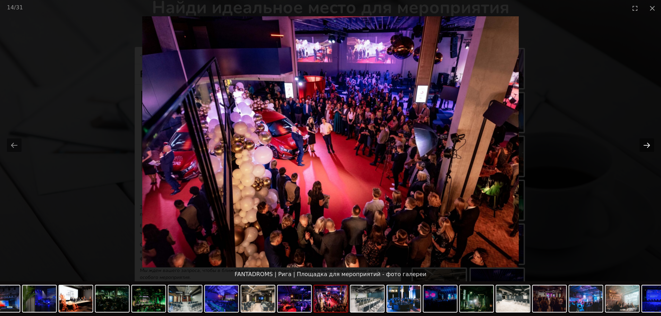
click at [648, 146] on button "Next slide" at bounding box center [646, 145] width 15 height 14
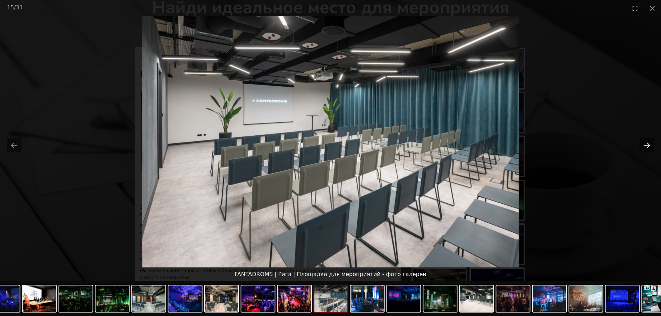
click at [648, 146] on button "Next slide" at bounding box center [646, 145] width 15 height 14
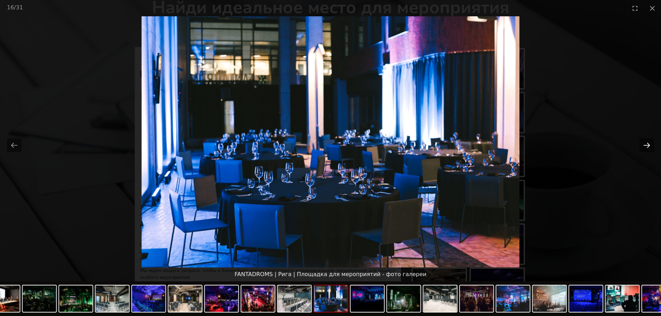
click at [648, 146] on button "Next slide" at bounding box center [646, 145] width 15 height 14
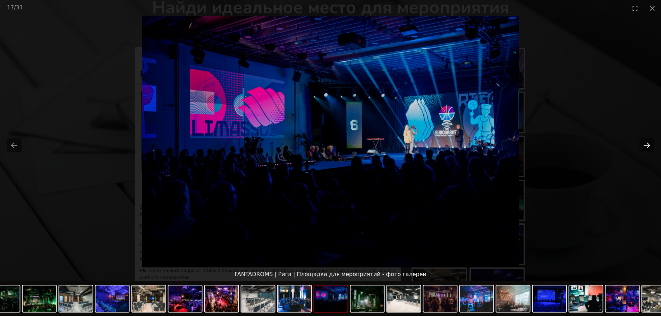
click at [648, 146] on button "Next slide" at bounding box center [646, 145] width 15 height 14
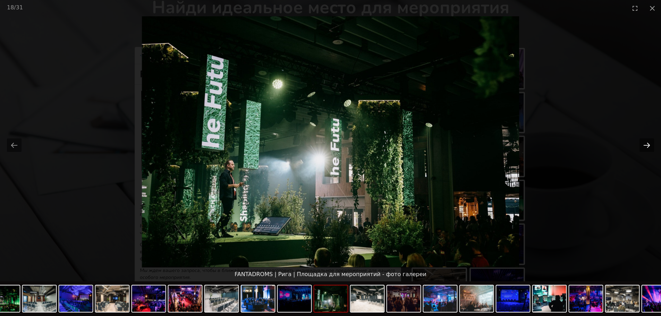
click at [647, 146] on button "Next slide" at bounding box center [646, 145] width 15 height 14
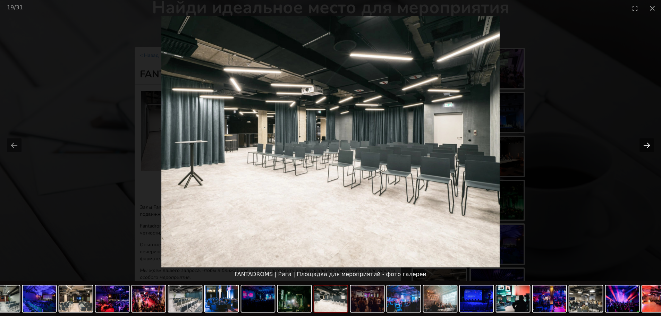
click at [647, 146] on button "Next slide" at bounding box center [646, 145] width 15 height 14
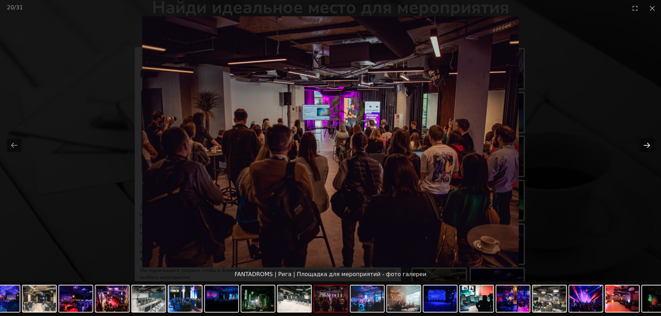
click at [647, 146] on button "Next slide" at bounding box center [646, 145] width 15 height 14
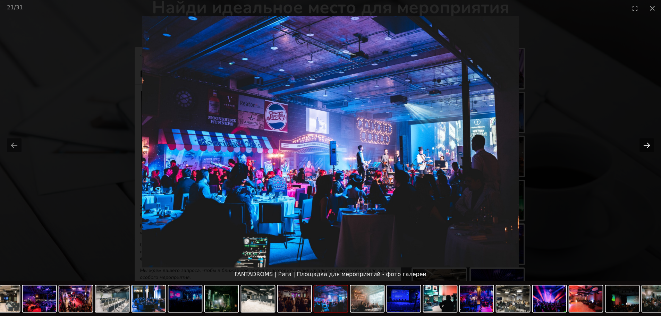
click at [647, 146] on button "Next slide" at bounding box center [646, 145] width 15 height 14
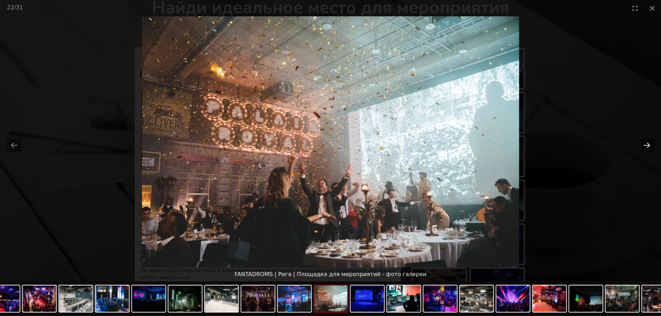
click at [647, 146] on button "Next slide" at bounding box center [646, 145] width 15 height 14
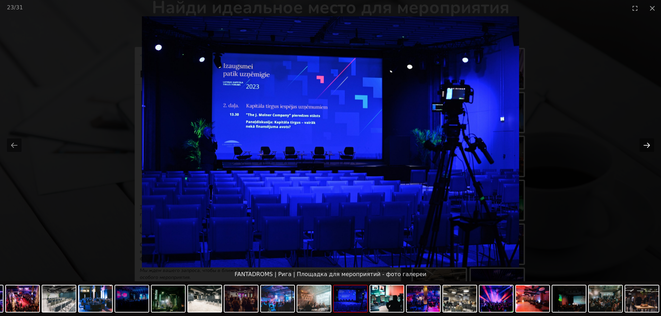
click at [647, 146] on button "Next slide" at bounding box center [646, 145] width 15 height 14
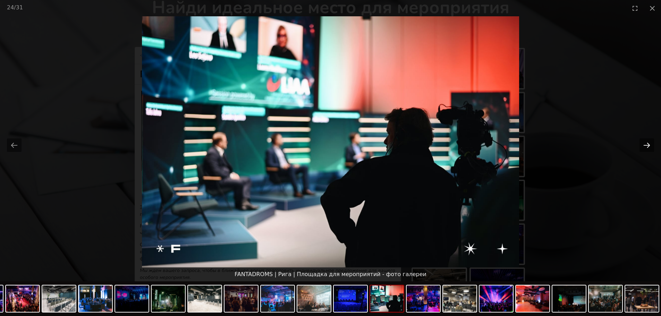
click at [647, 146] on button "Next slide" at bounding box center [646, 145] width 15 height 14
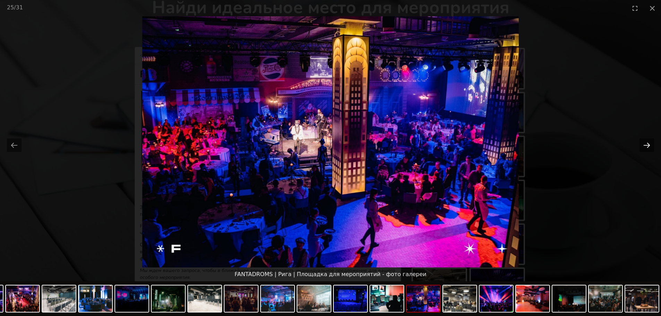
click at [647, 146] on button "Next slide" at bounding box center [646, 145] width 15 height 14
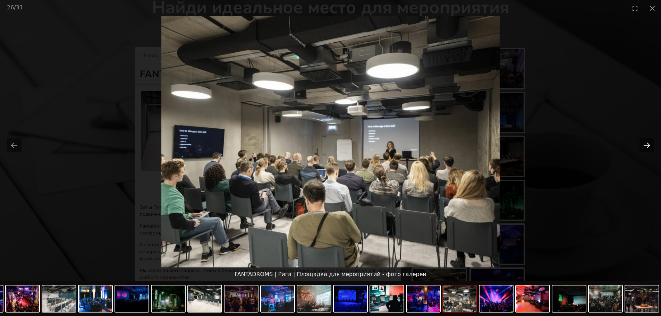
click at [647, 146] on button "Next slide" at bounding box center [646, 145] width 15 height 14
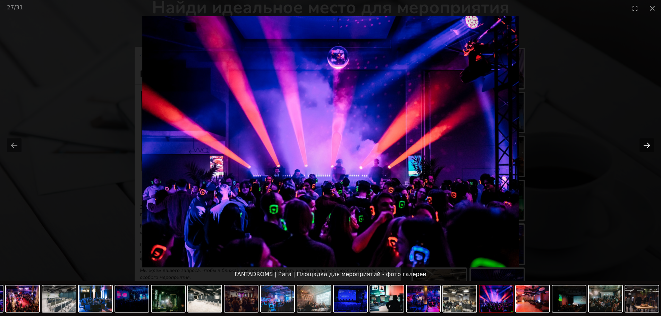
click at [647, 146] on button "Next slide" at bounding box center [646, 145] width 15 height 14
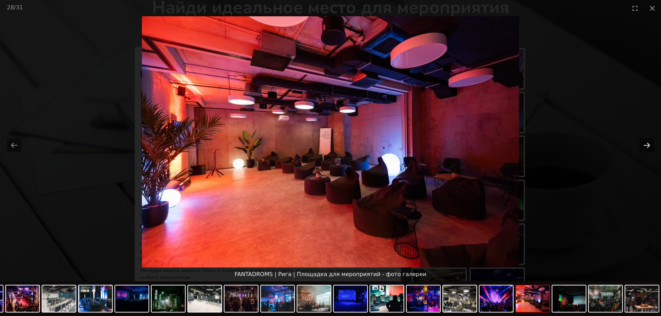
click at [647, 146] on button "Next slide" at bounding box center [646, 145] width 15 height 14
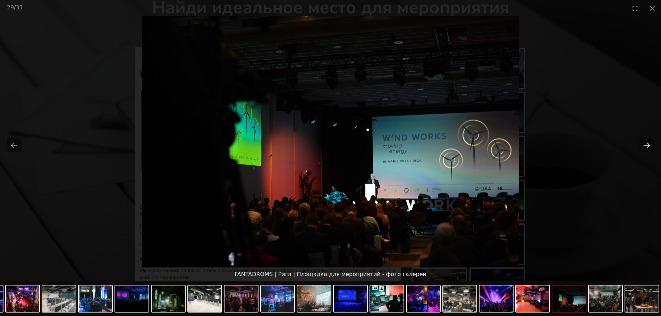
click at [647, 146] on button "Next slide" at bounding box center [646, 145] width 15 height 14
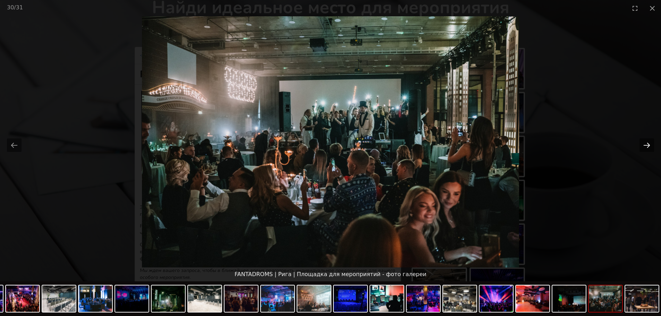
click at [647, 146] on button "Next slide" at bounding box center [646, 145] width 15 height 14
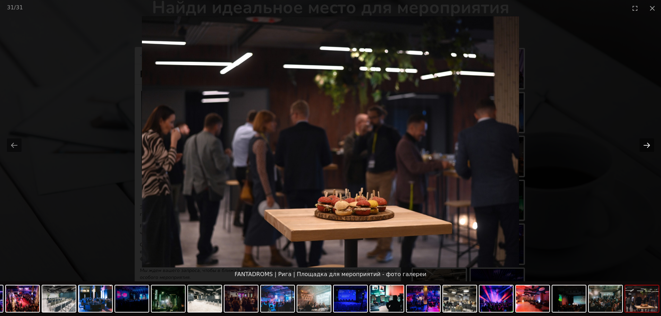
click at [647, 146] on button "Next slide" at bounding box center [646, 145] width 15 height 14
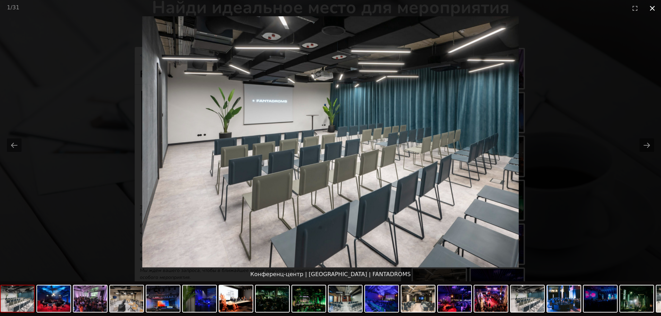
click at [650, 7] on button "Close gallery" at bounding box center [652, 8] width 17 height 16
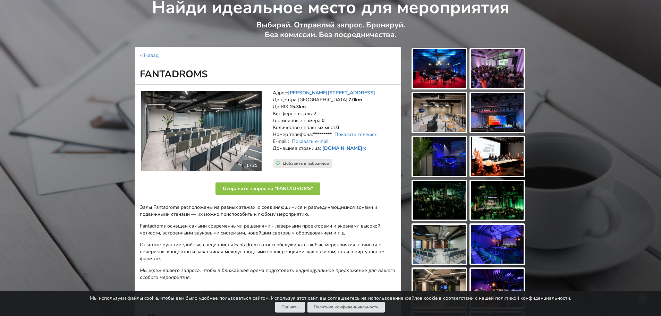
click at [335, 148] on link "fantadroms.lv" at bounding box center [344, 148] width 45 height 7
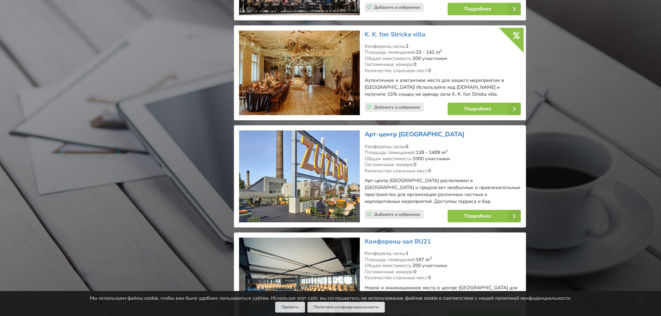
scroll to position [1388, 0]
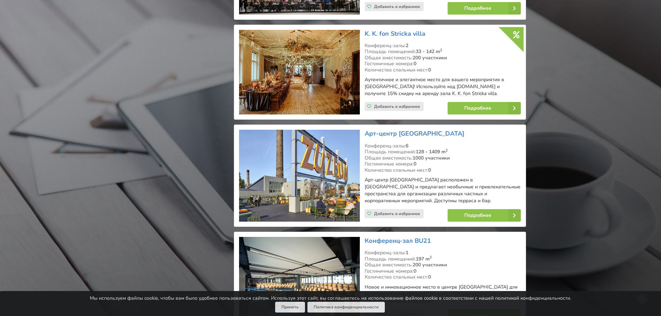
click at [322, 155] on img at bounding box center [299, 176] width 120 height 92
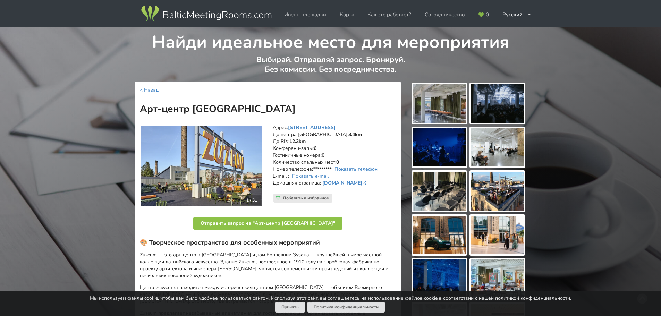
click at [438, 103] on img at bounding box center [439, 103] width 53 height 39
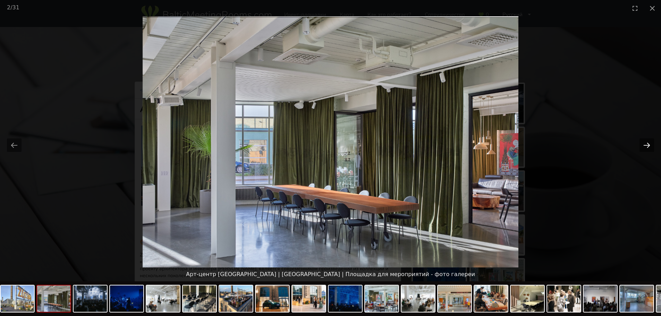
click at [647, 145] on button "Next slide" at bounding box center [646, 145] width 15 height 14
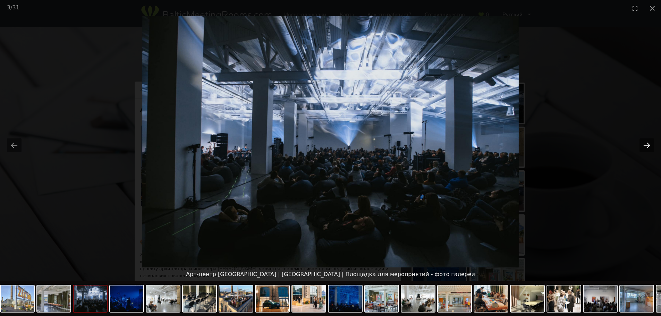
click at [646, 145] on button "Next slide" at bounding box center [646, 145] width 15 height 14
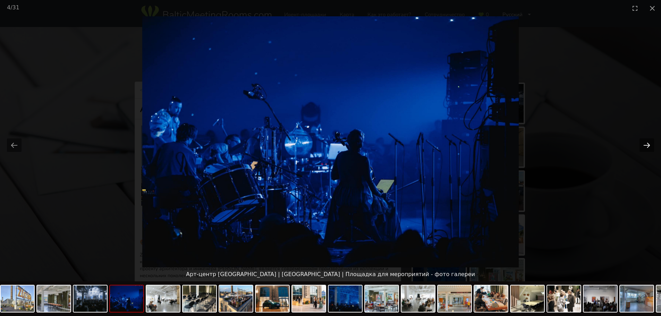
click at [646, 145] on button "Next slide" at bounding box center [646, 145] width 15 height 14
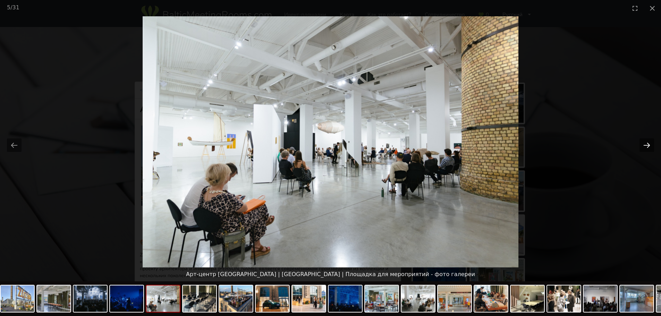
click at [646, 145] on button "Next slide" at bounding box center [646, 145] width 15 height 14
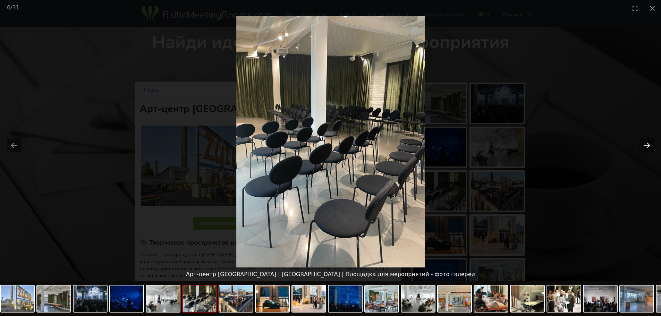
click at [646, 145] on button "Next slide" at bounding box center [646, 145] width 15 height 14
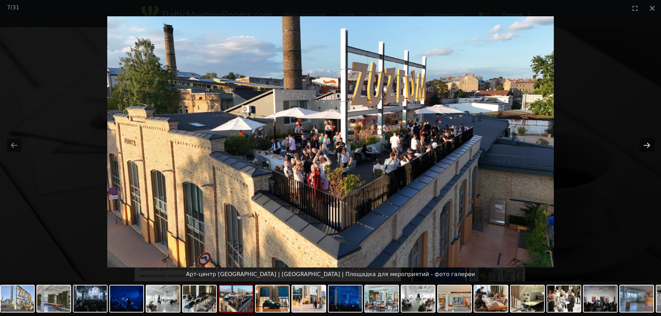
click at [646, 145] on button "Next slide" at bounding box center [646, 145] width 15 height 14
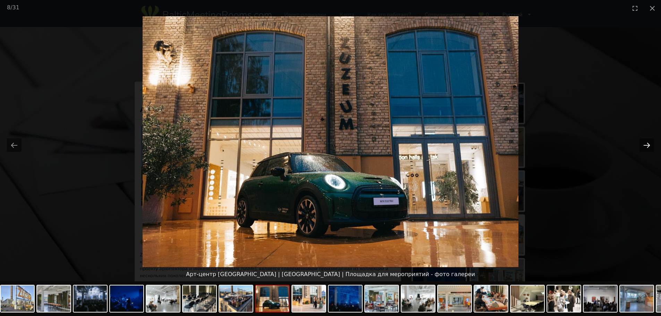
click at [646, 145] on button "Next slide" at bounding box center [646, 145] width 15 height 14
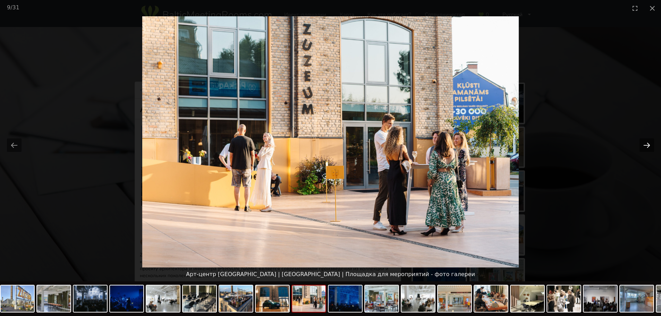
click at [646, 145] on button "Next slide" at bounding box center [646, 145] width 15 height 14
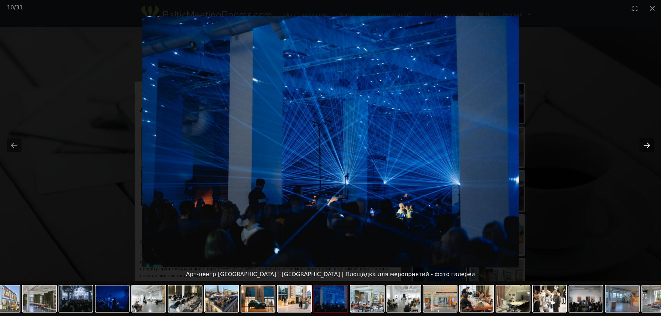
click at [646, 145] on button "Next slide" at bounding box center [646, 145] width 15 height 14
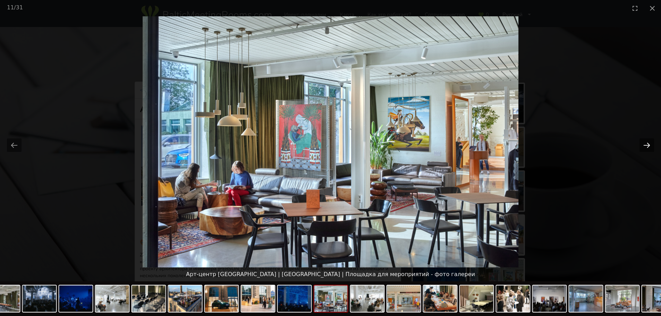
click at [646, 145] on button "Next slide" at bounding box center [646, 145] width 15 height 14
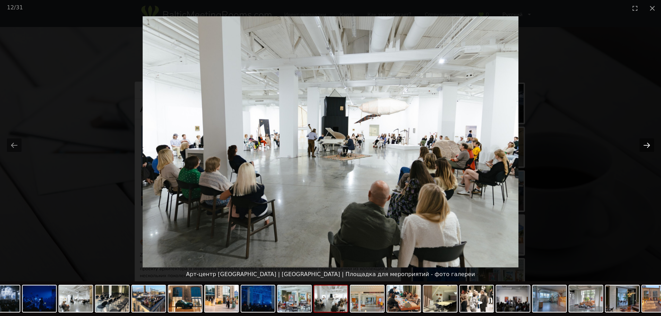
click at [645, 145] on button "Next slide" at bounding box center [646, 145] width 15 height 14
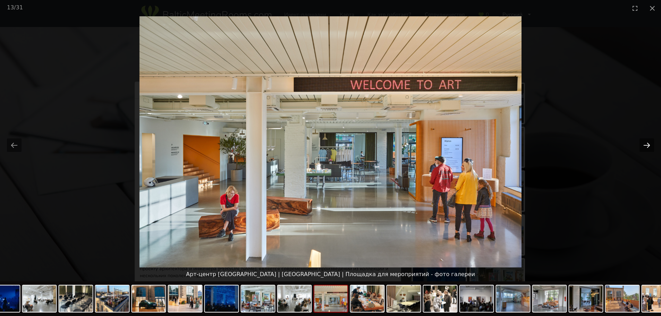
click at [648, 142] on button "Next slide" at bounding box center [646, 145] width 15 height 14
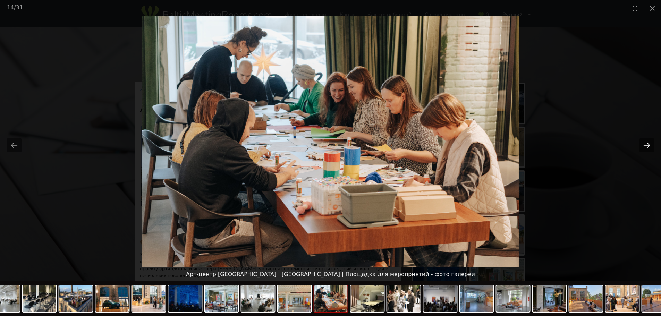
click at [648, 142] on button "Next slide" at bounding box center [646, 145] width 15 height 14
